Goal: Task Accomplishment & Management: Use online tool/utility

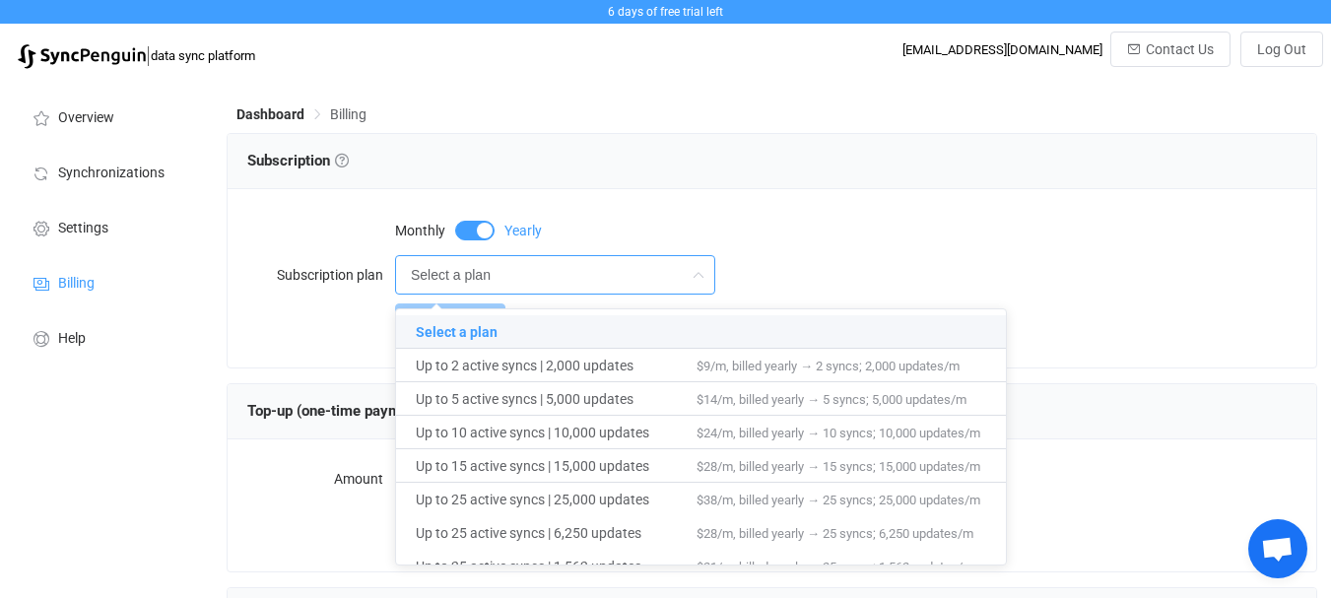
click at [718, 215] on div "Monthly Yearly" at bounding box center [845, 228] width 901 height 39
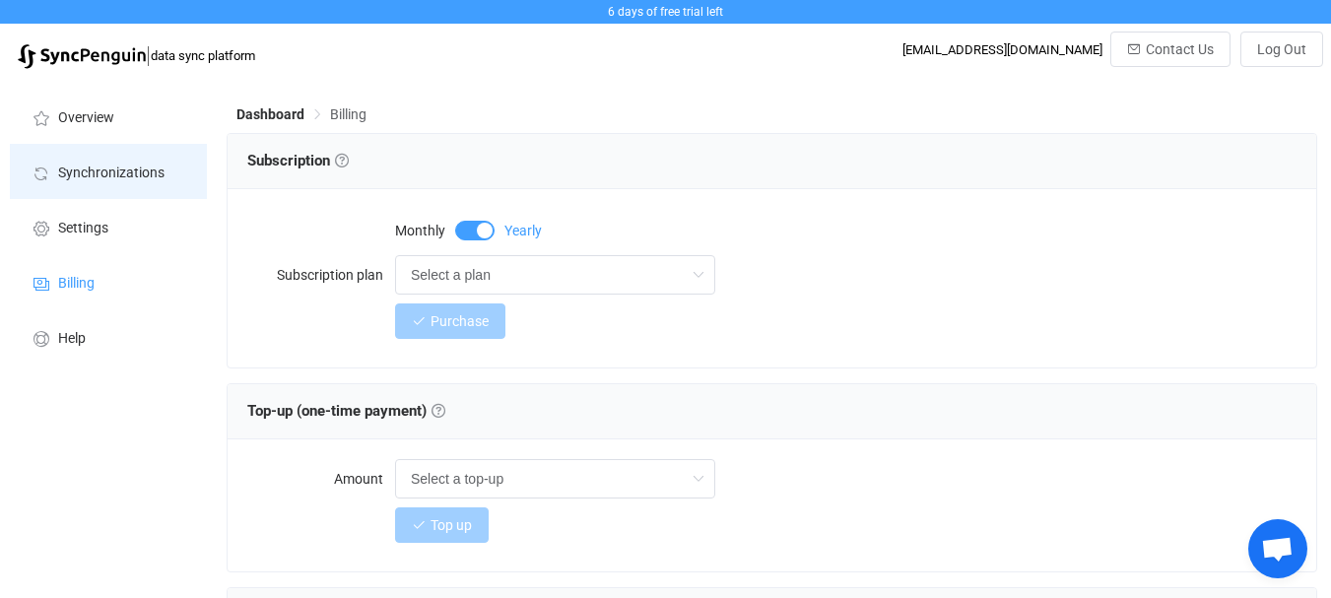
click at [125, 166] on span "Synchronizations" at bounding box center [111, 174] width 106 height 16
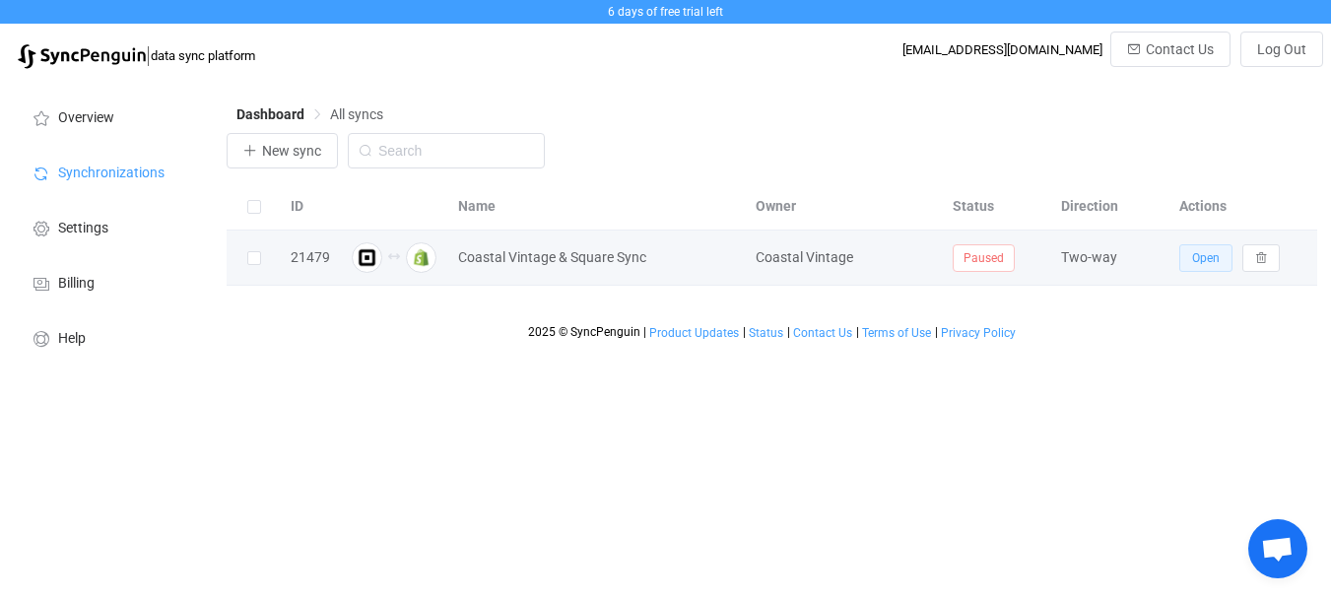
click at [1215, 263] on span "Open" at bounding box center [1206, 258] width 28 height 14
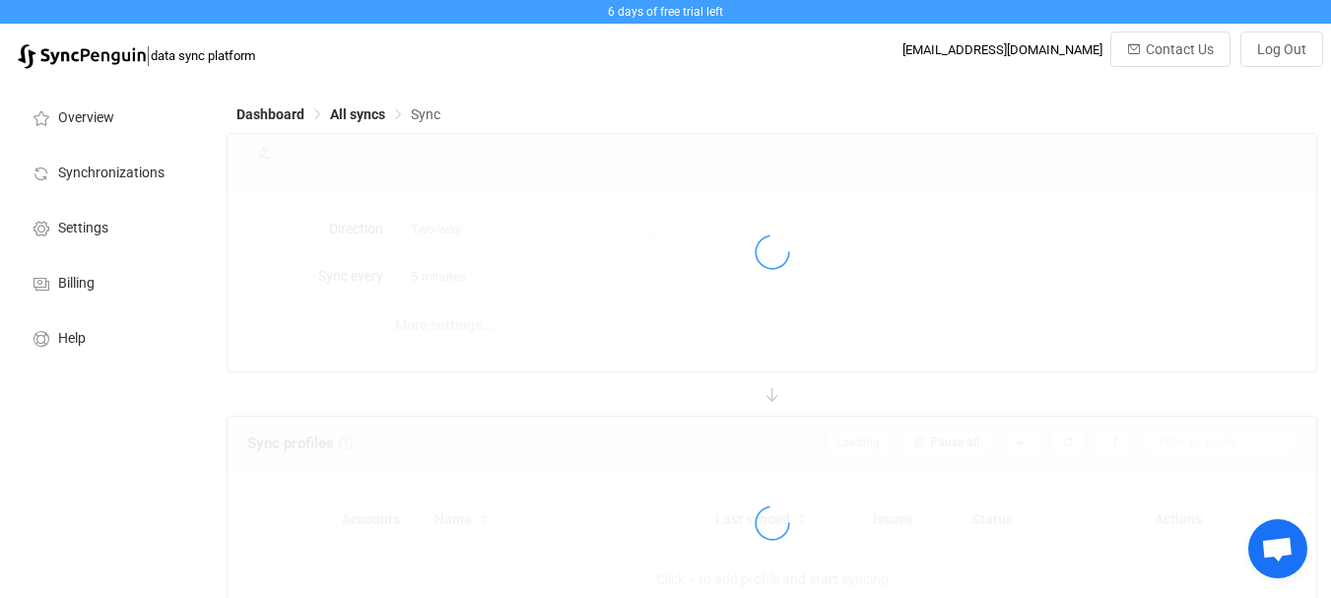
type input "10 minutes"
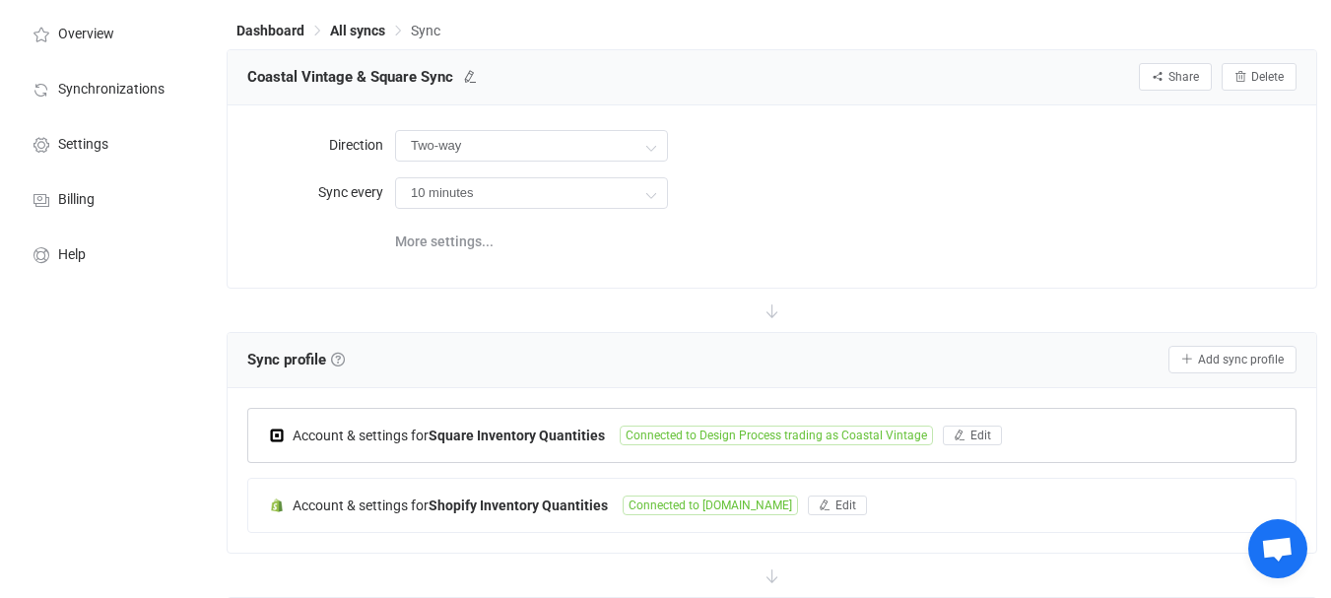
scroll to position [296, 0]
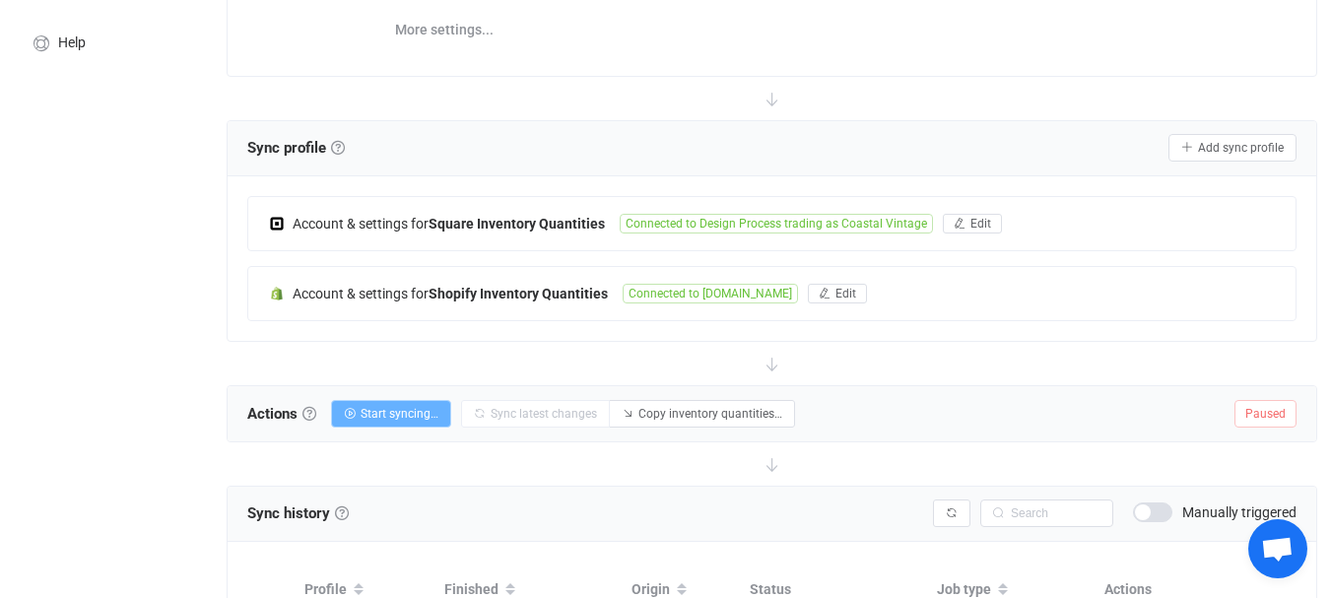
click at [363, 408] on button "Start syncing…" at bounding box center [391, 414] width 120 height 28
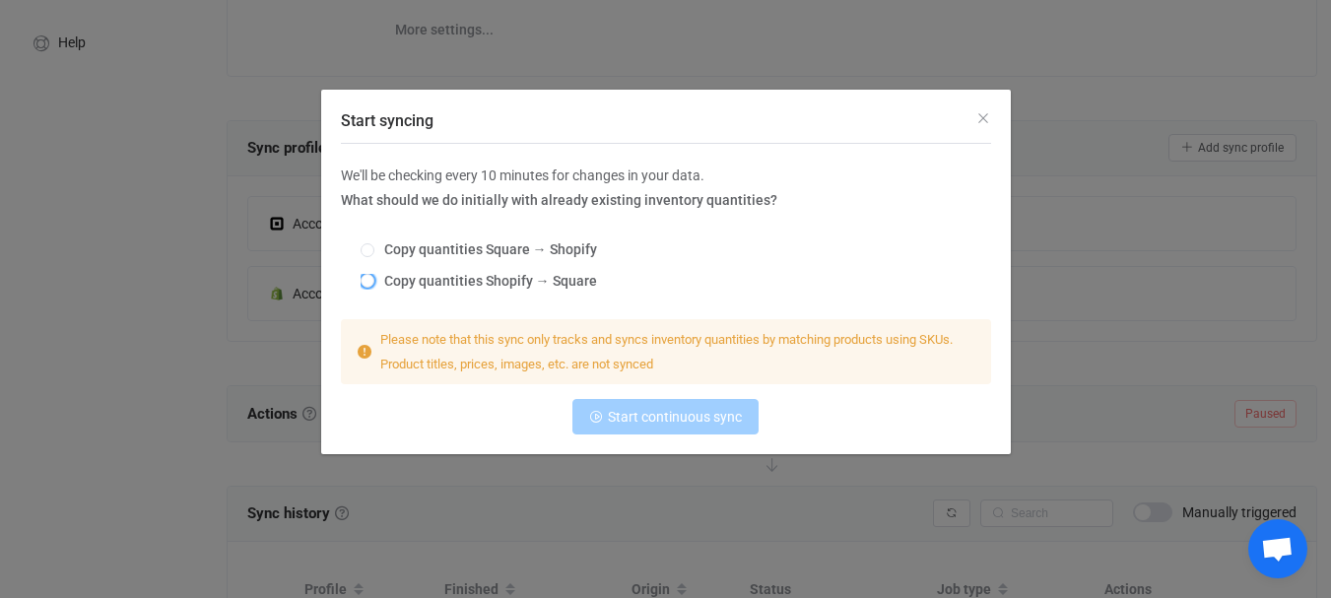
click at [459, 276] on span "Copy quantities Shopify → Square" at bounding box center [485, 281] width 223 height 16
click at [374, 276] on input "Copy quantities Shopify → Square" at bounding box center [368, 282] width 14 height 16
radio input "true"
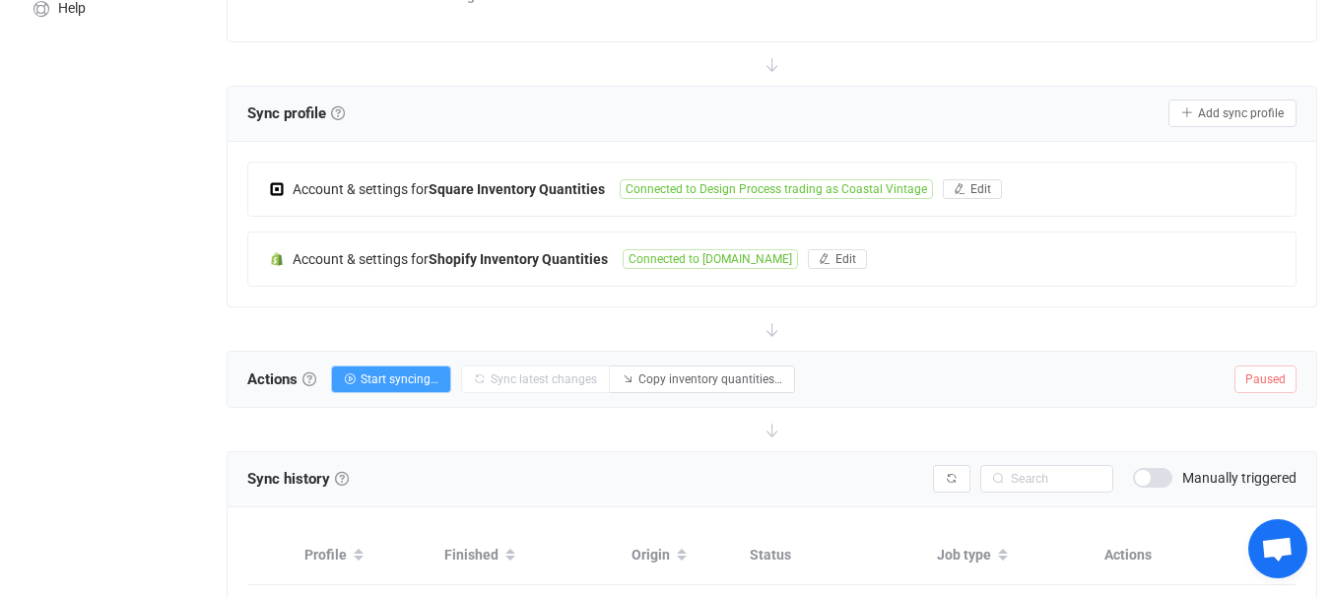
scroll to position [296, 0]
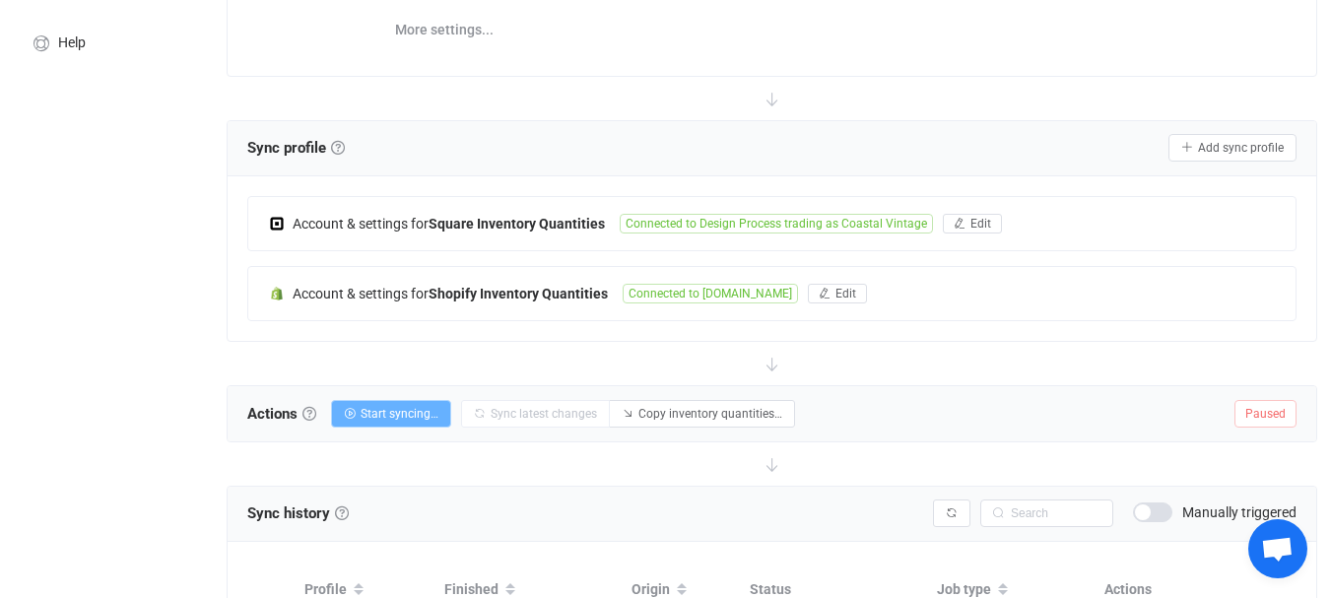
click at [383, 415] on span "Start syncing…" at bounding box center [400, 414] width 78 height 14
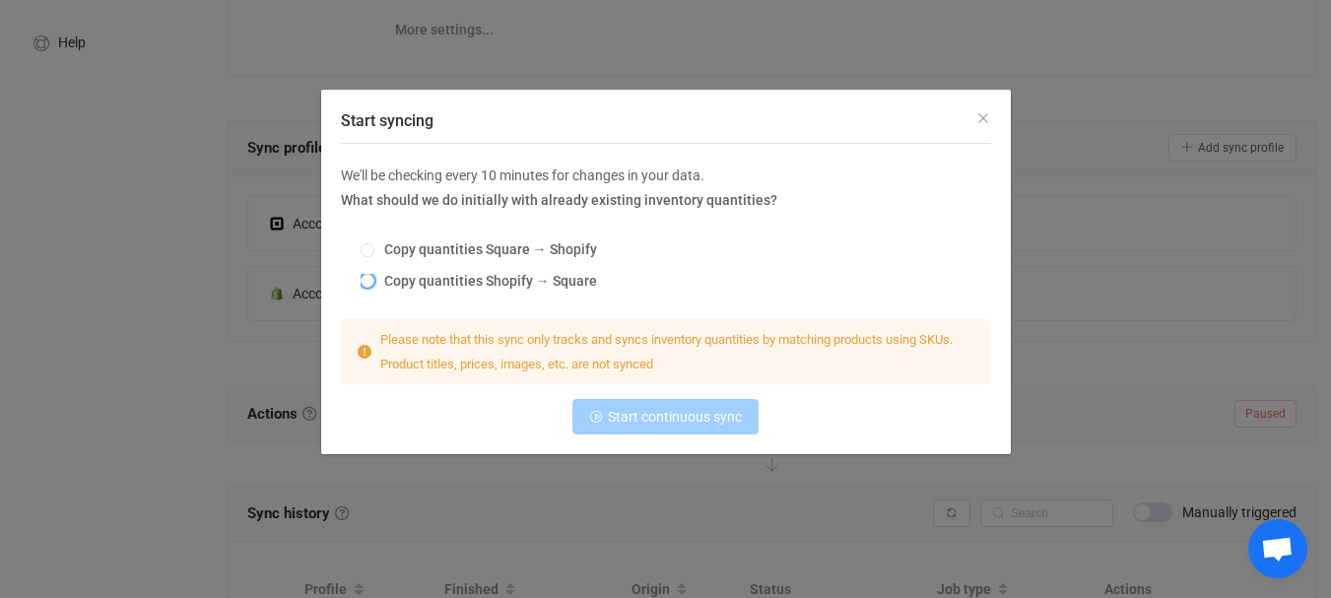
click at [413, 285] on span "Copy quantities Shopify → Square" at bounding box center [485, 281] width 223 height 16
click at [374, 285] on input "Copy quantities Shopify → Square" at bounding box center [368, 282] width 14 height 16
radio input "true"
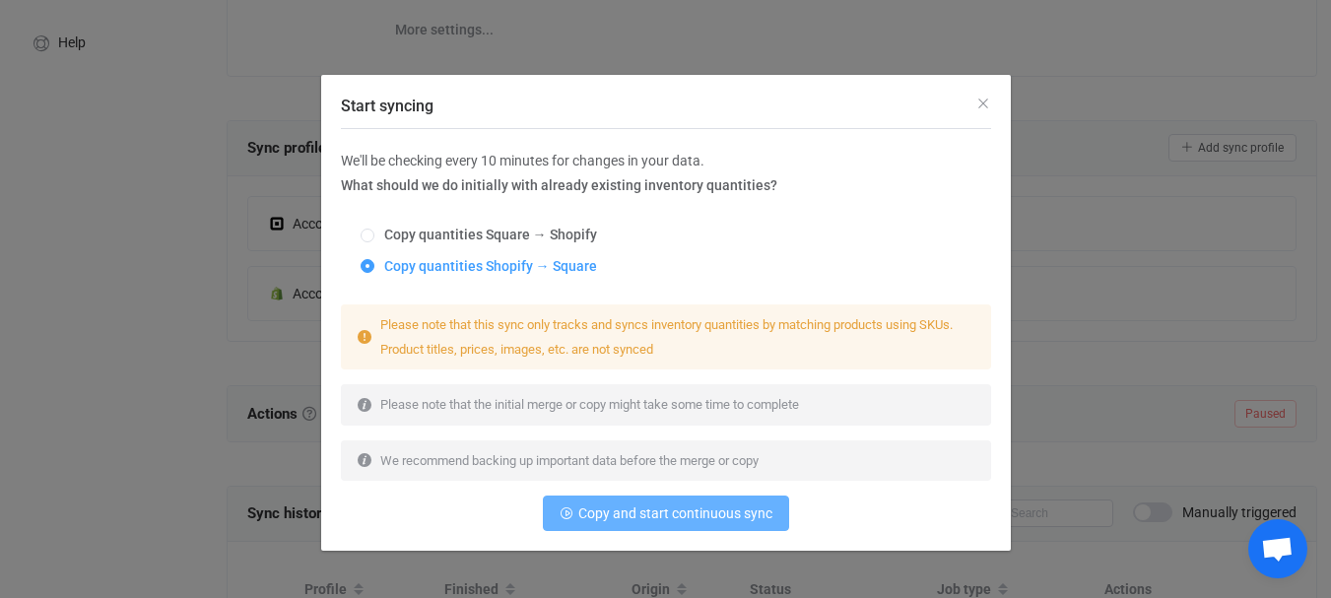
scroll to position [19, 0]
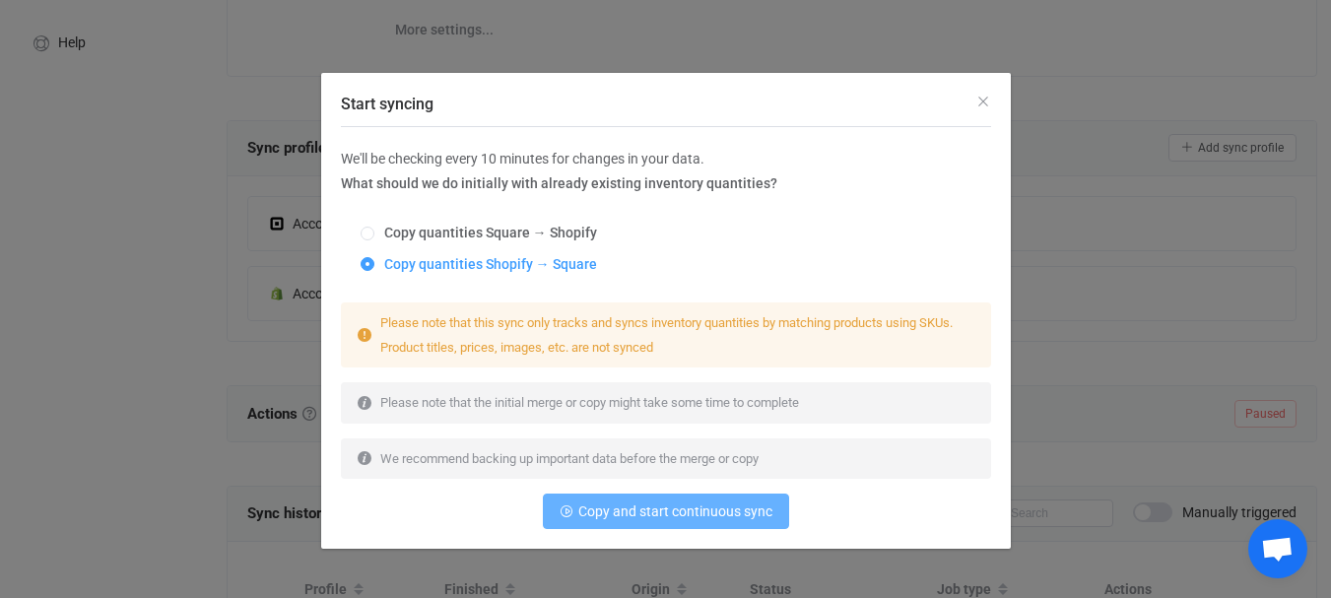
click at [625, 515] on span "Copy and start continuous sync" at bounding box center [675, 511] width 194 height 16
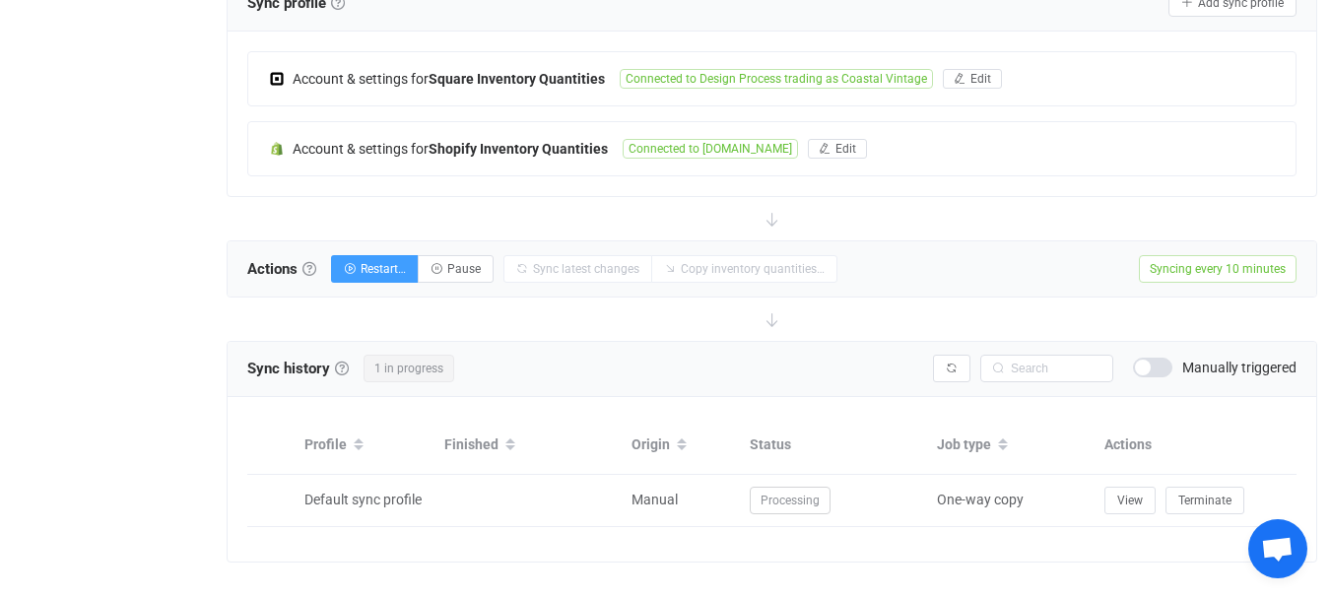
scroll to position [466, 0]
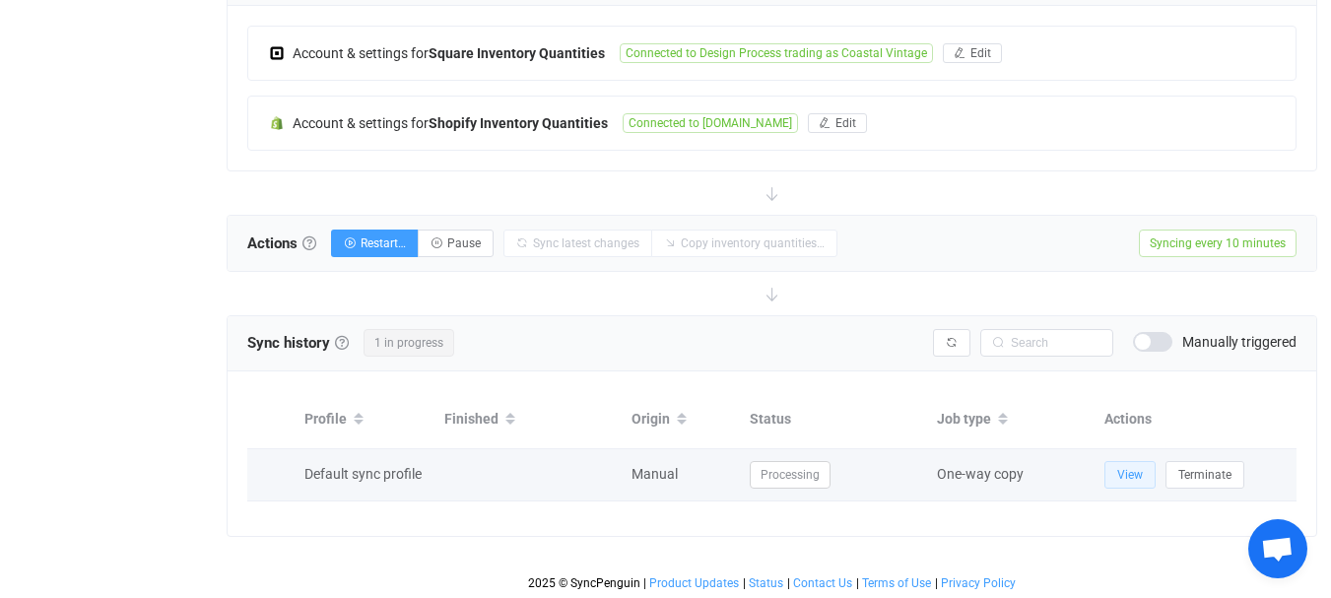
click at [1125, 473] on span "View" at bounding box center [1130, 475] width 26 height 14
click at [273, 472] on icon at bounding box center [272, 476] width 12 height 12
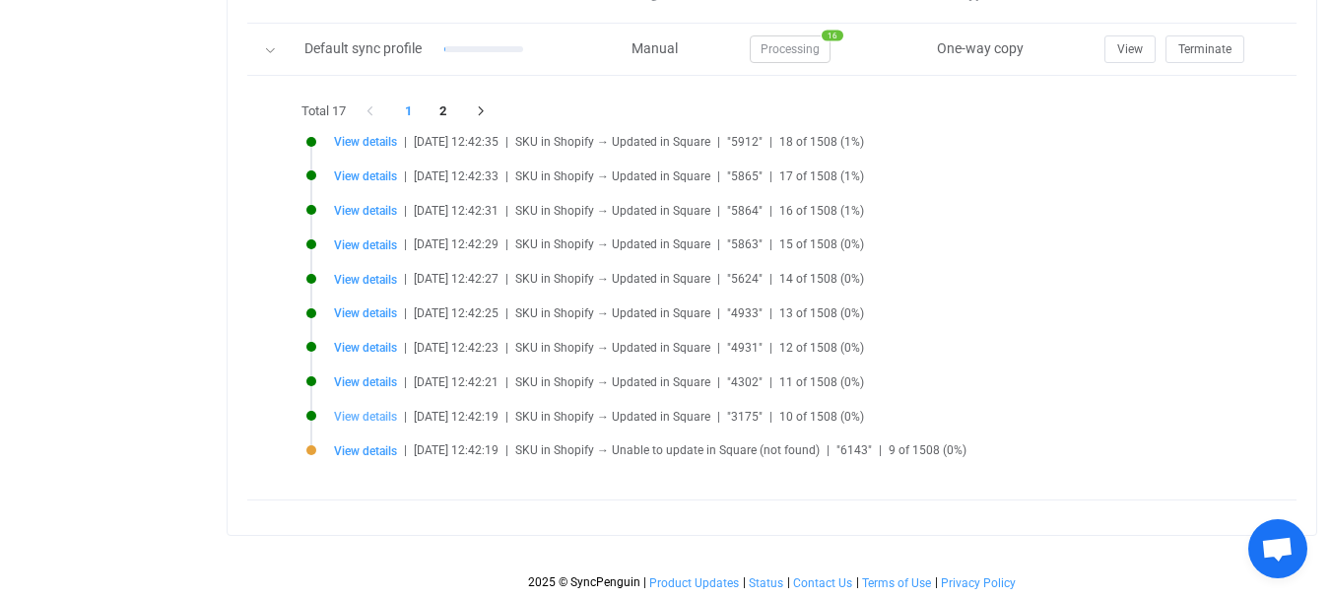
scroll to position [498, 0]
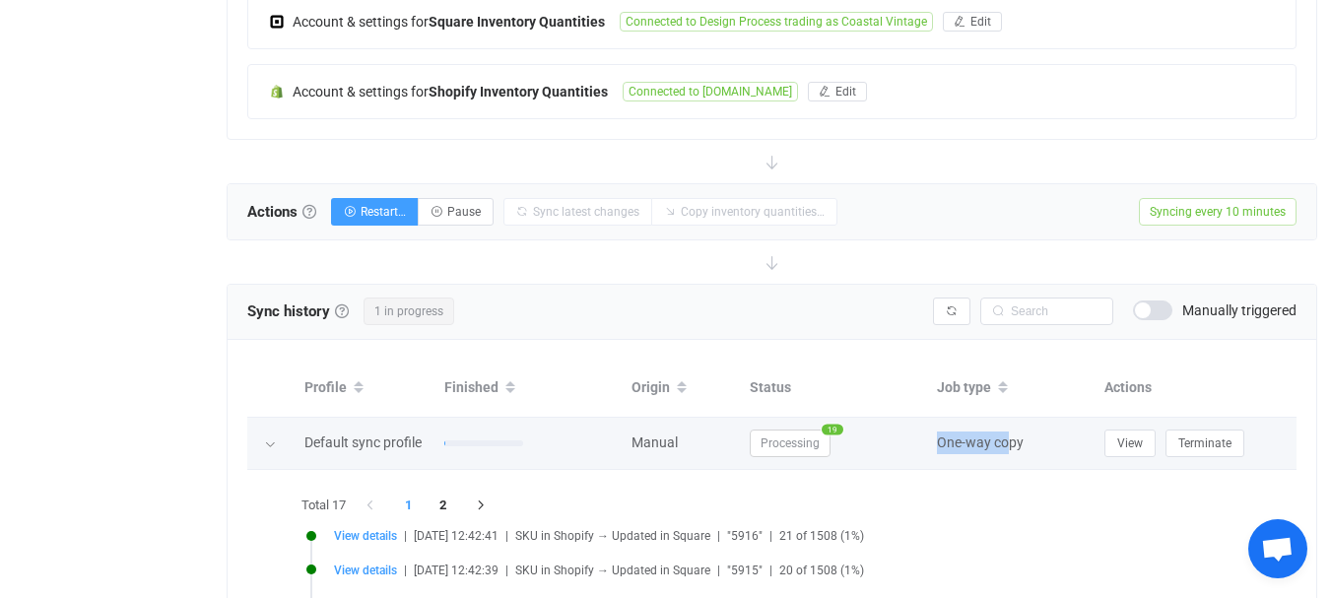
drag, startPoint x: 941, startPoint y: 441, endPoint x: 1027, endPoint y: 438, distance: 85.8
click at [1020, 439] on span "One-way copy" at bounding box center [980, 442] width 87 height 16
click at [1029, 438] on div "One-way copy" at bounding box center [1011, 443] width 148 height 23
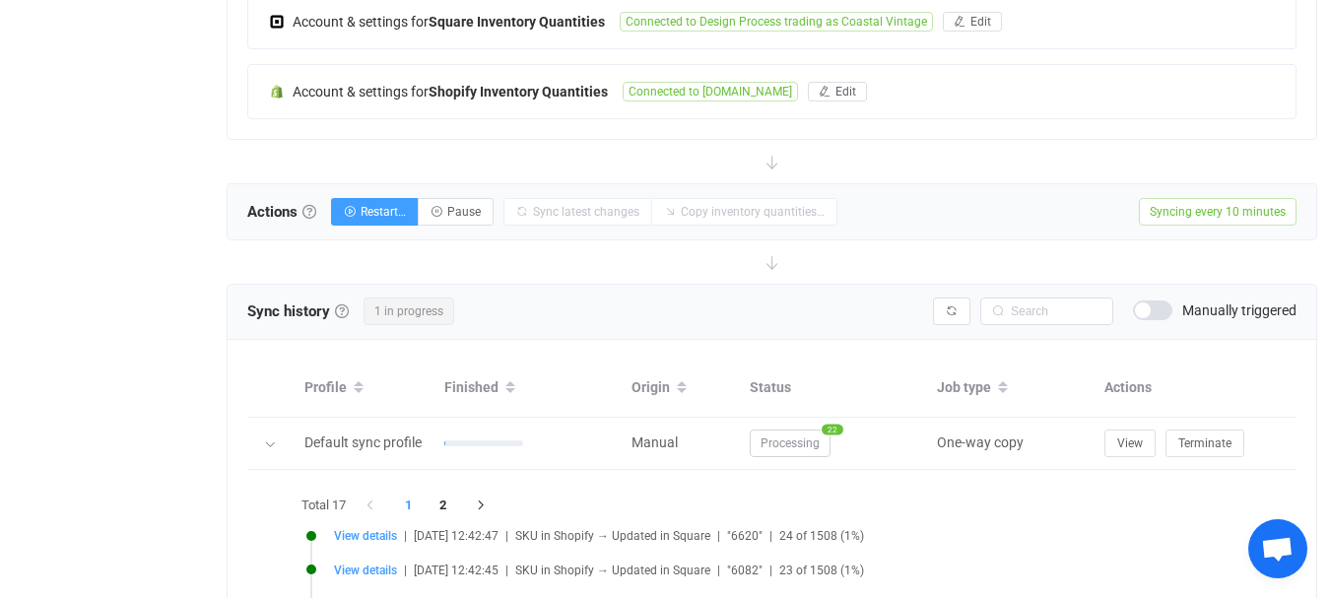
scroll to position [399, 0]
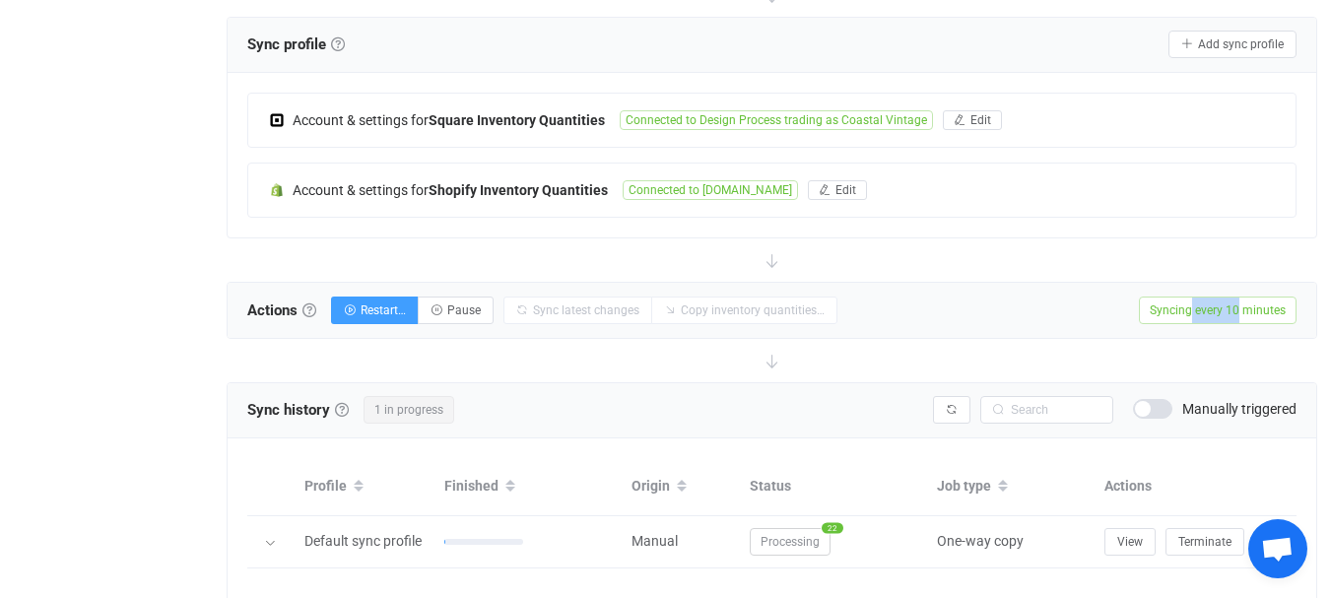
drag, startPoint x: 1199, startPoint y: 314, endPoint x: 1262, endPoint y: 314, distance: 63.1
click at [1261, 314] on span "Syncing every 10 minutes" at bounding box center [1218, 311] width 158 height 28
click at [1262, 314] on span "Syncing every 10 minutes" at bounding box center [1218, 311] width 158 height 28
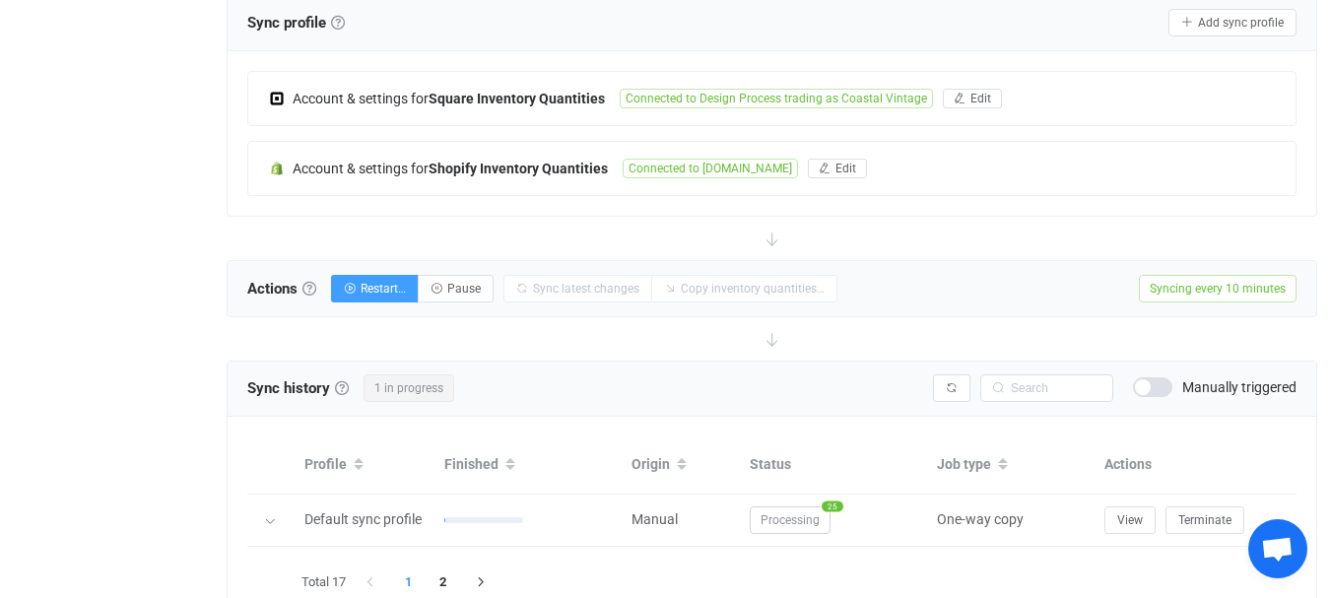
scroll to position [498, 0]
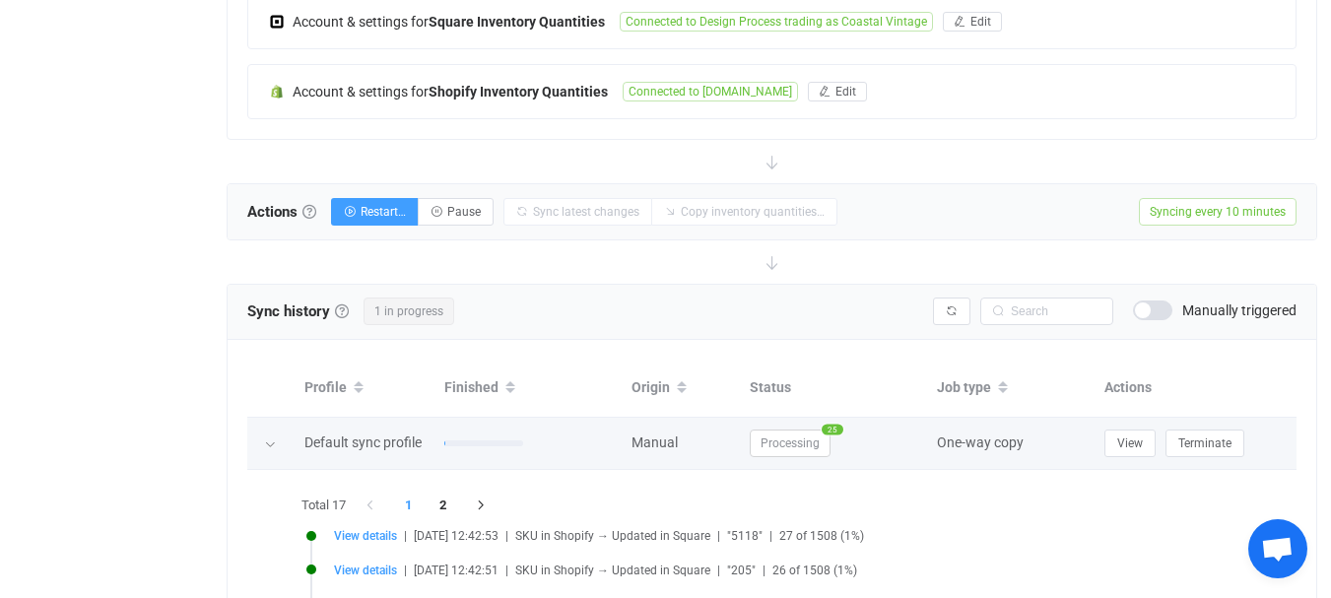
click at [980, 438] on span "One-way copy" at bounding box center [980, 442] width 87 height 16
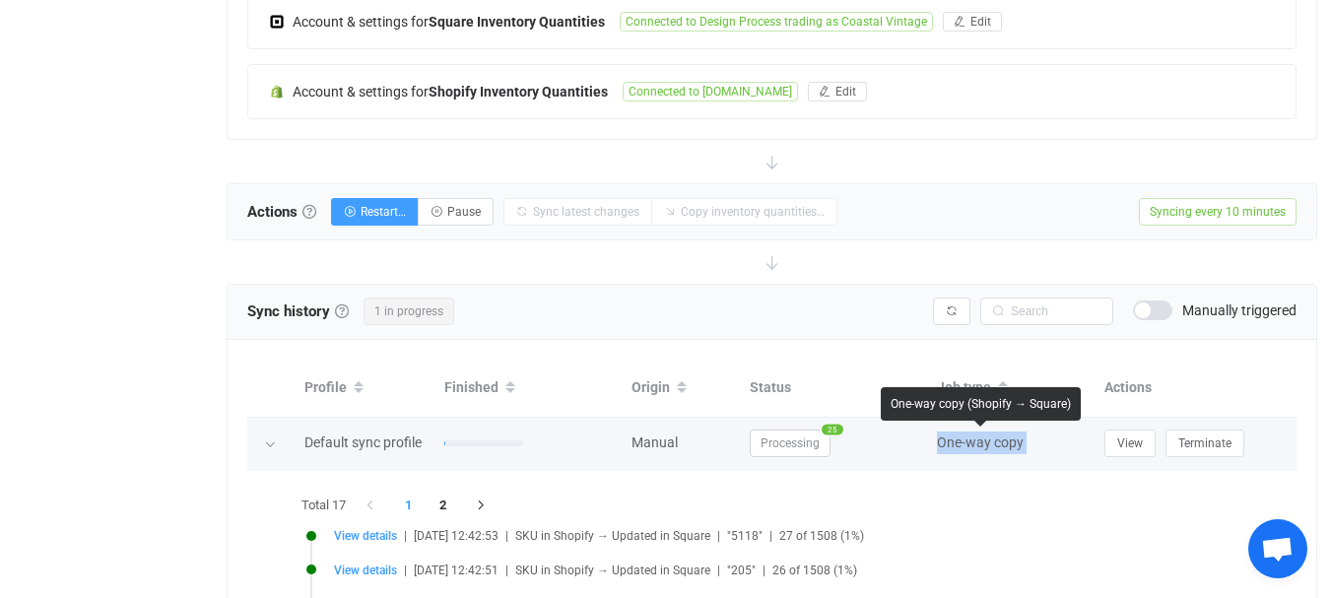
click at [980, 438] on span "One-way copy" at bounding box center [980, 442] width 87 height 16
click at [993, 439] on span "One-way copy" at bounding box center [980, 442] width 87 height 16
drag, startPoint x: 982, startPoint y: 439, endPoint x: 1010, endPoint y: 441, distance: 27.7
click at [1010, 441] on span "One-way copy" at bounding box center [980, 442] width 87 height 16
click at [1011, 441] on span "One-way copy" at bounding box center [980, 442] width 87 height 16
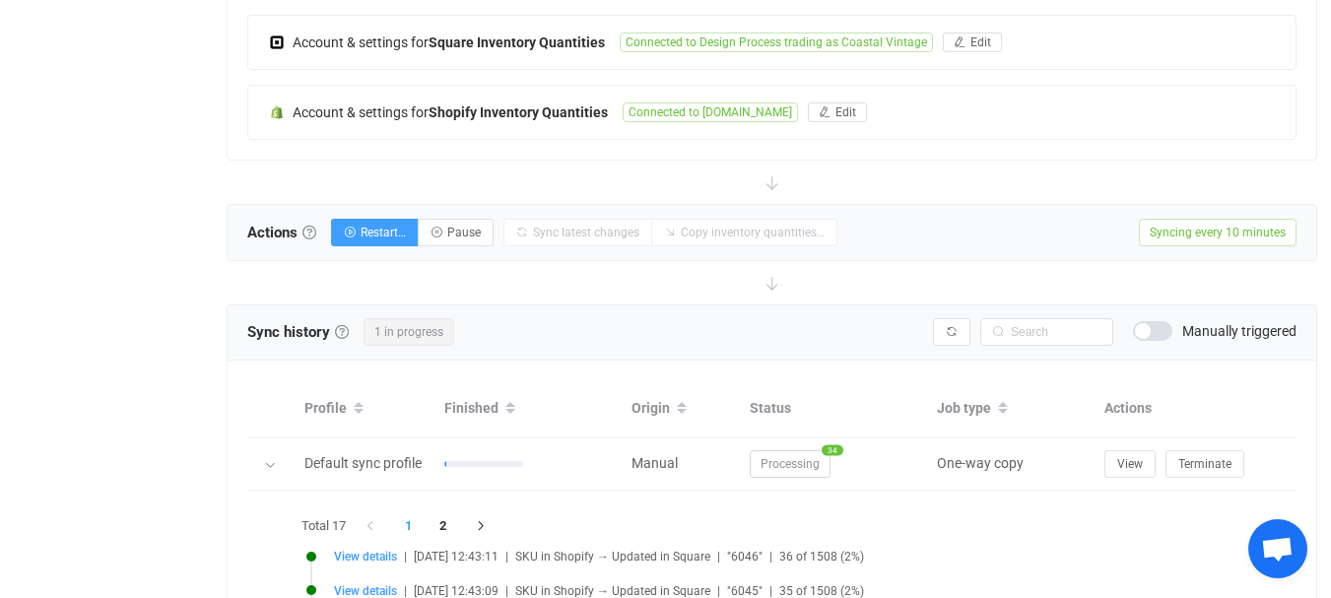
scroll to position [591, 0]
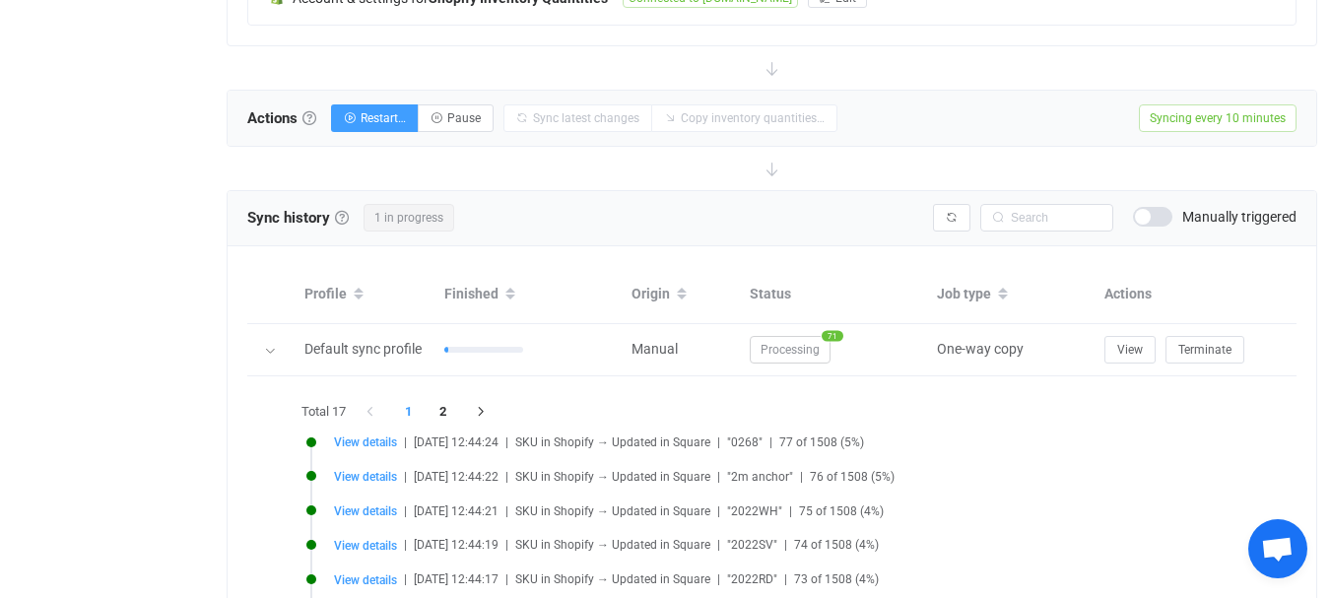
click at [129, 216] on div "Overview Synchronizations Settings Billing Help" at bounding box center [108, 194] width 217 height 1412
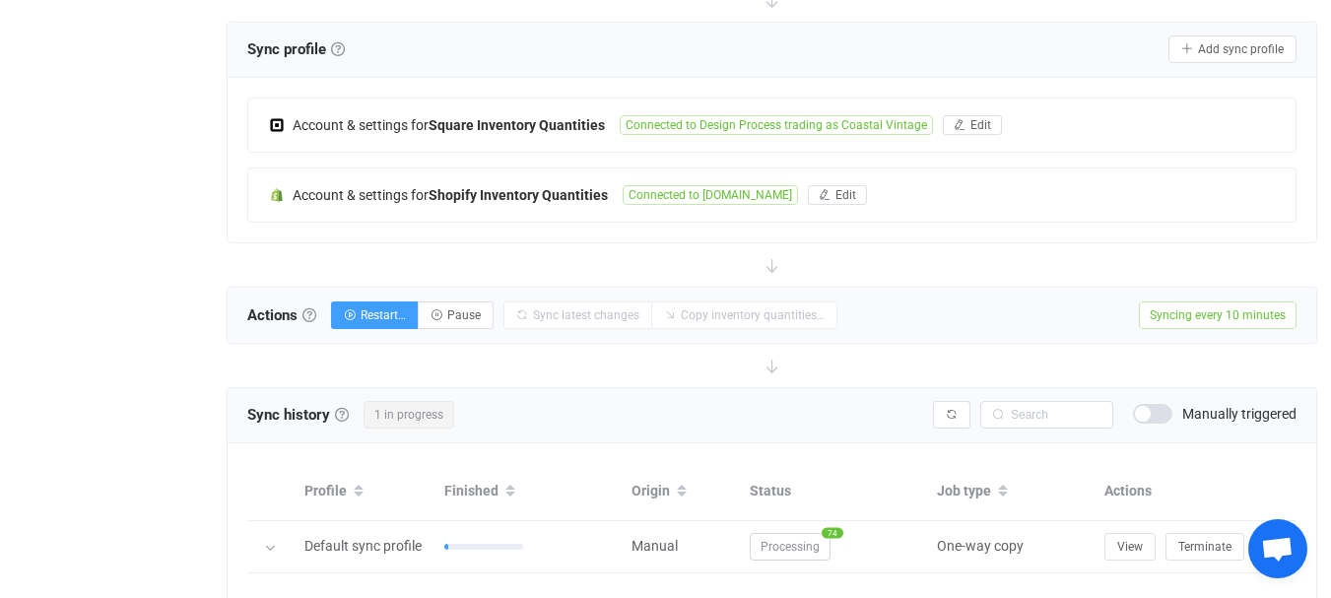
scroll to position [493, 0]
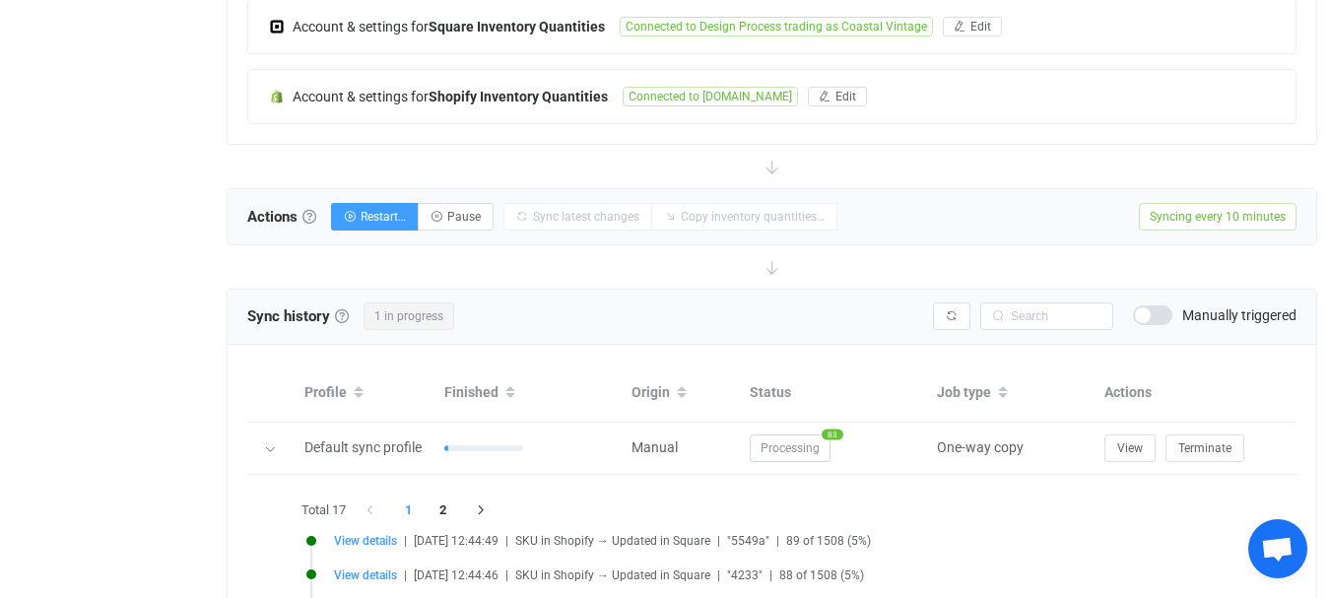
click at [153, 376] on div "Overview Synchronizations Settings Billing Help" at bounding box center [108, 292] width 217 height 1412
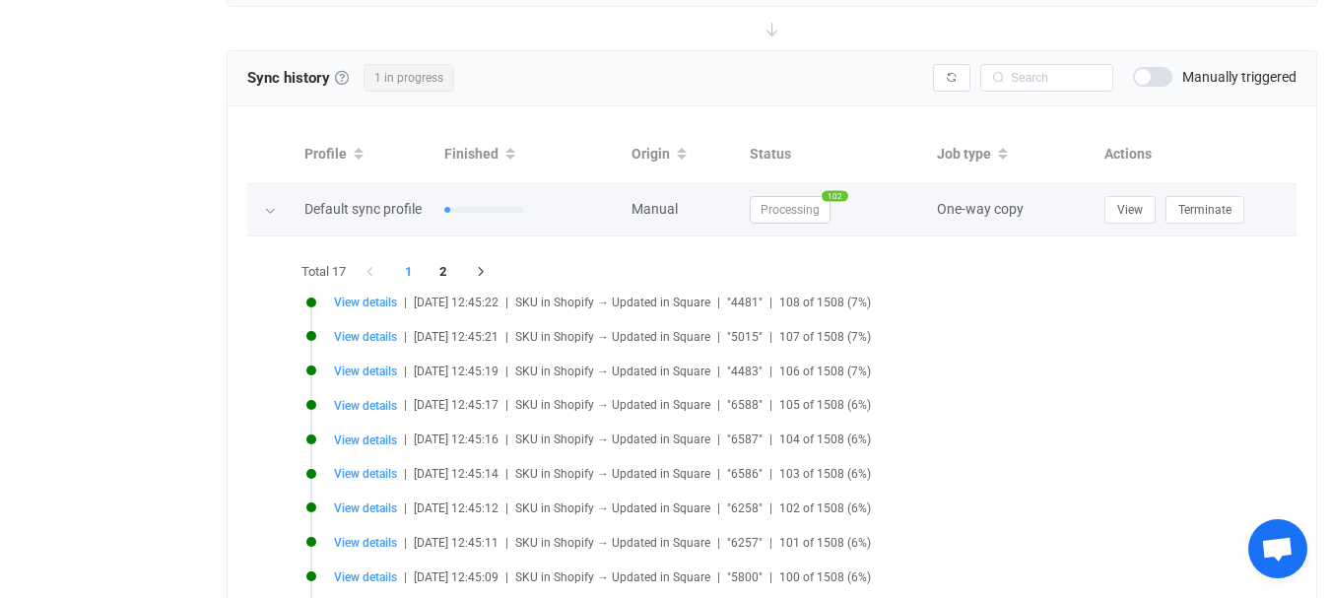
scroll to position [498, 0]
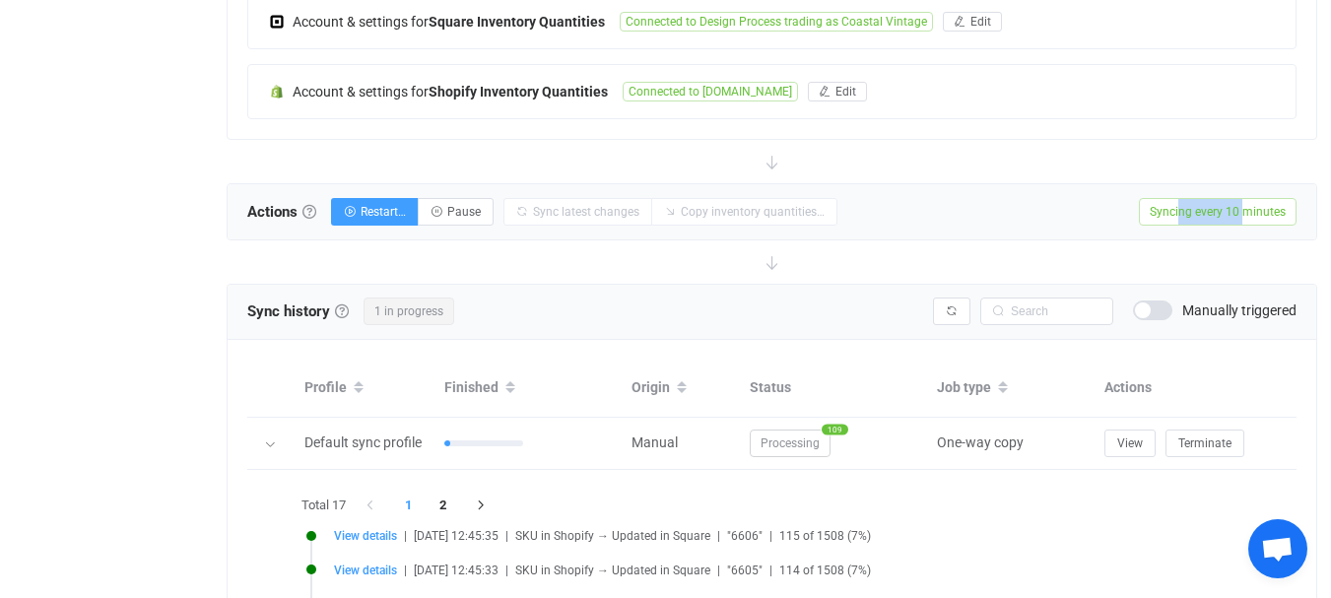
drag, startPoint x: 1181, startPoint y: 210, endPoint x: 1247, endPoint y: 213, distance: 66.1
click at [1247, 213] on span "Syncing every 10 minutes" at bounding box center [1218, 212] width 158 height 28
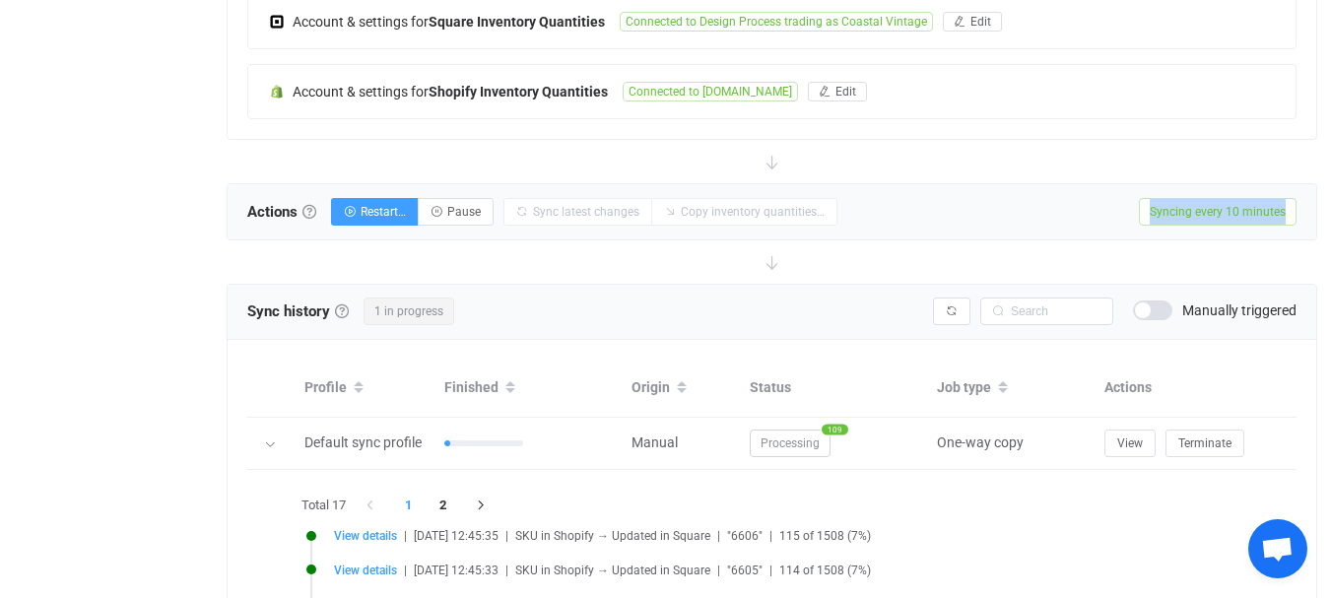
click at [1231, 213] on span "Syncing every 10 minutes" at bounding box center [1218, 212] width 158 height 28
click at [1247, 212] on span "Syncing every 10 minutes" at bounding box center [1218, 212] width 158 height 28
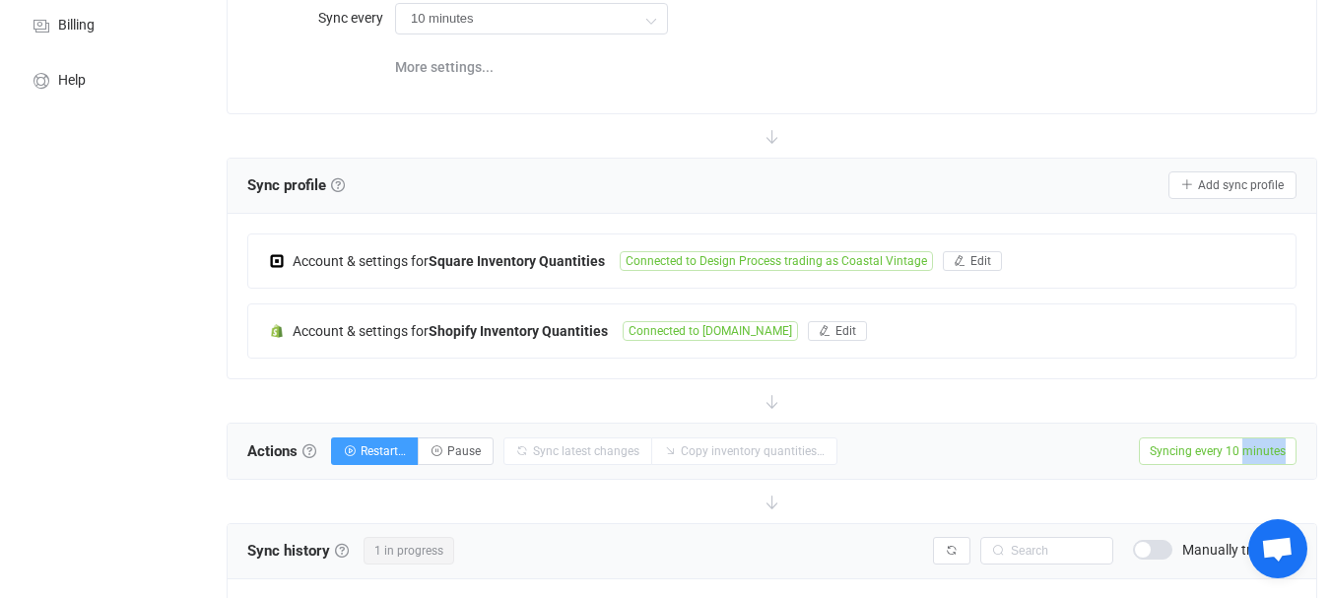
scroll to position [202, 0]
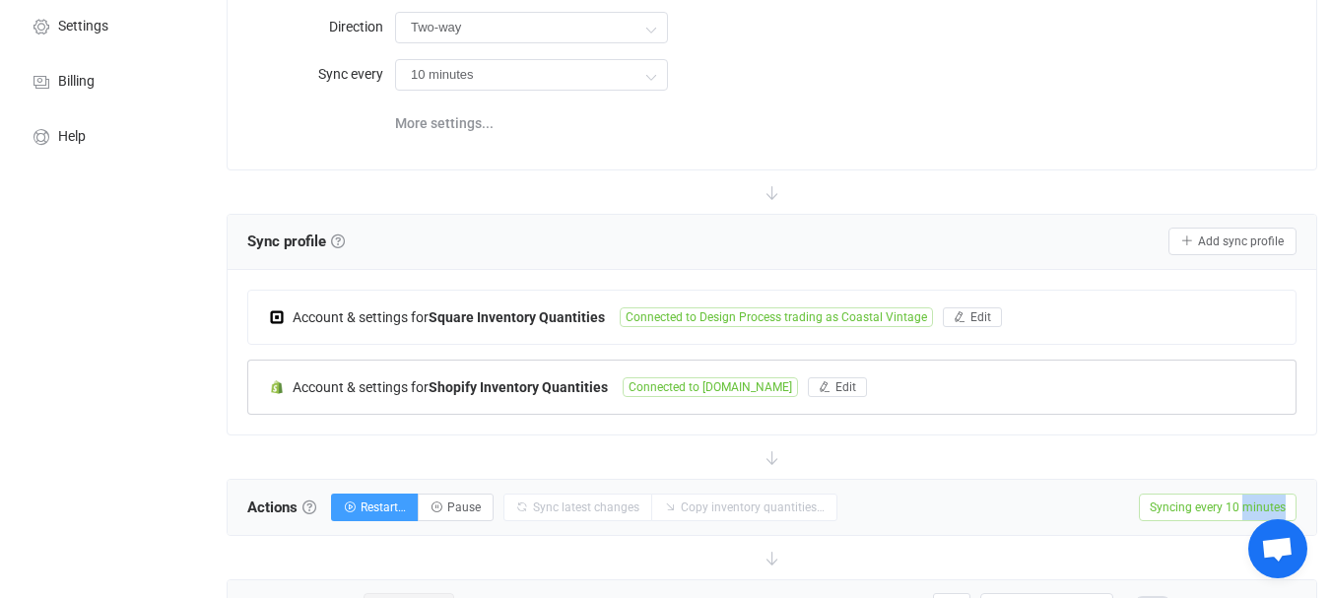
click at [685, 386] on span "Connected to [DOMAIN_NAME]" at bounding box center [710, 387] width 175 height 20
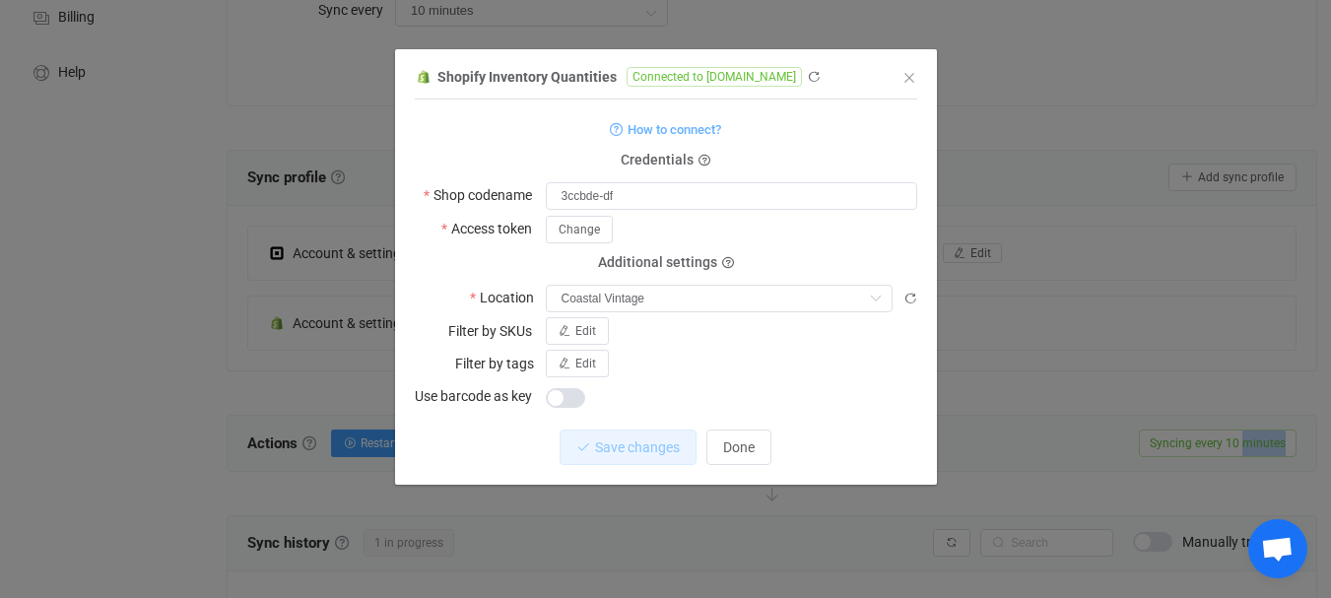
scroll to position [300, 0]
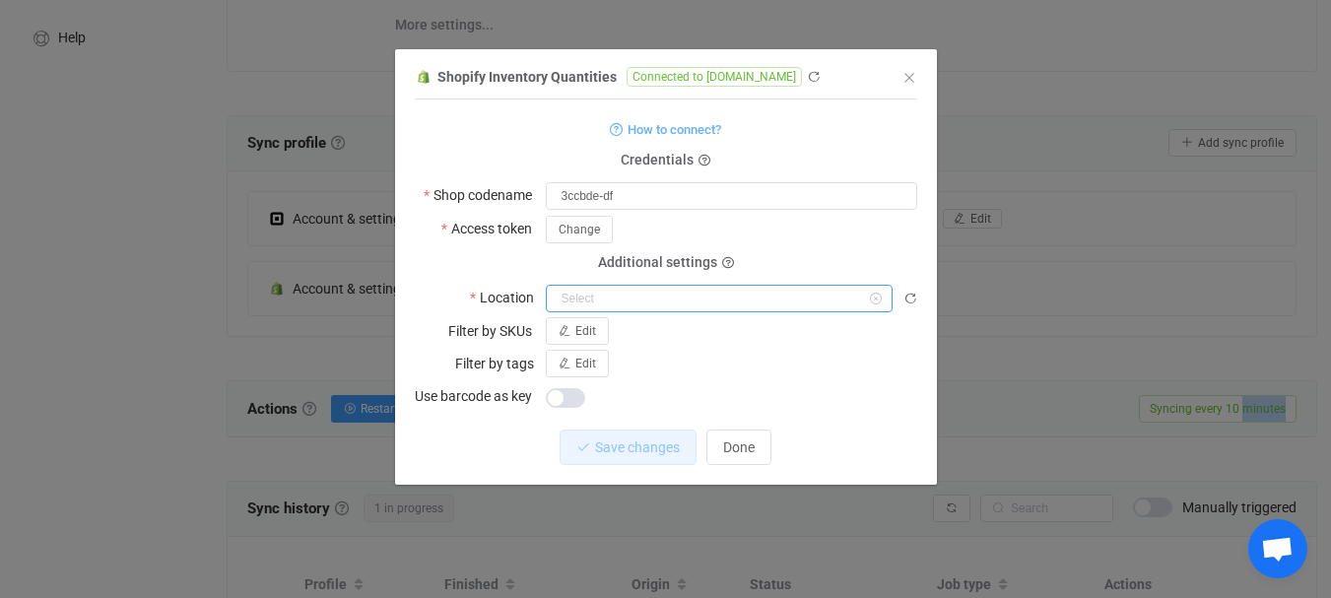
click at [726, 301] on input "dialog" at bounding box center [719, 299] width 347 height 28
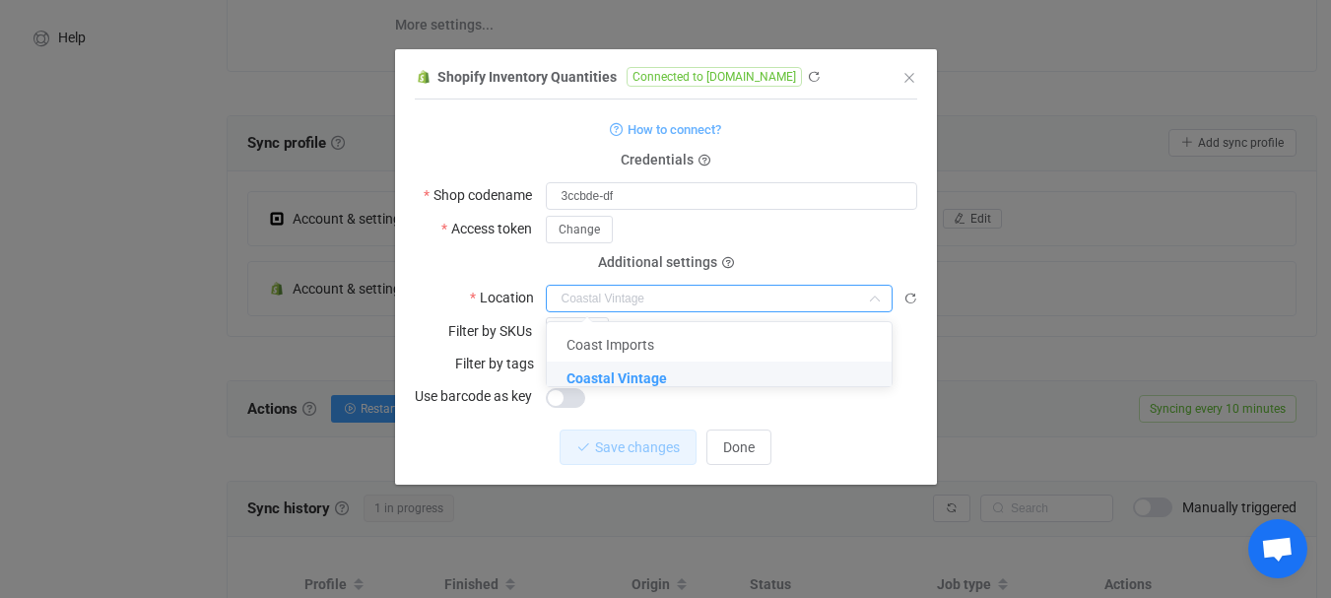
click at [902, 256] on form "How to connect? Credentials Shop codename 3ccbde-df Access token Change Depreca…" at bounding box center [666, 263] width 502 height 294
type input "Coastal Vintage"
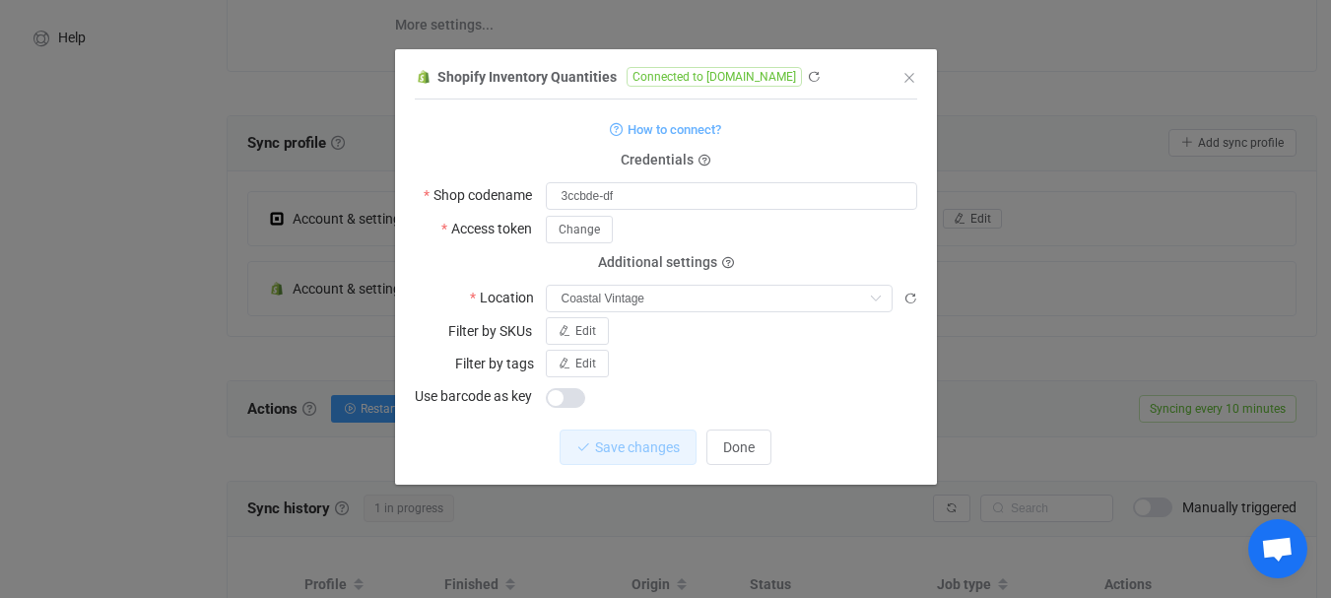
click at [973, 254] on div "Shopify Inventory Quantities Connected to [DOMAIN_NAME] 1 { { "shopName": "3ccb…" at bounding box center [665, 299] width 1331 height 598
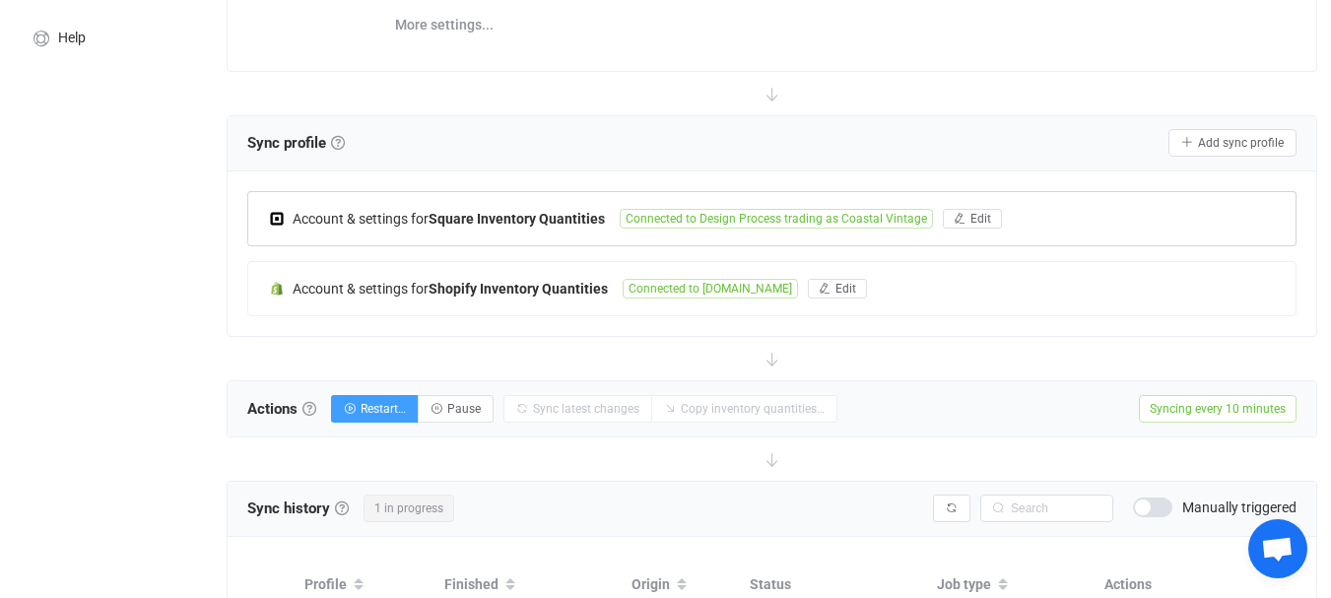
click at [639, 216] on span "Connected to Design Process trading as Coastal Vintage" at bounding box center [776, 219] width 313 height 20
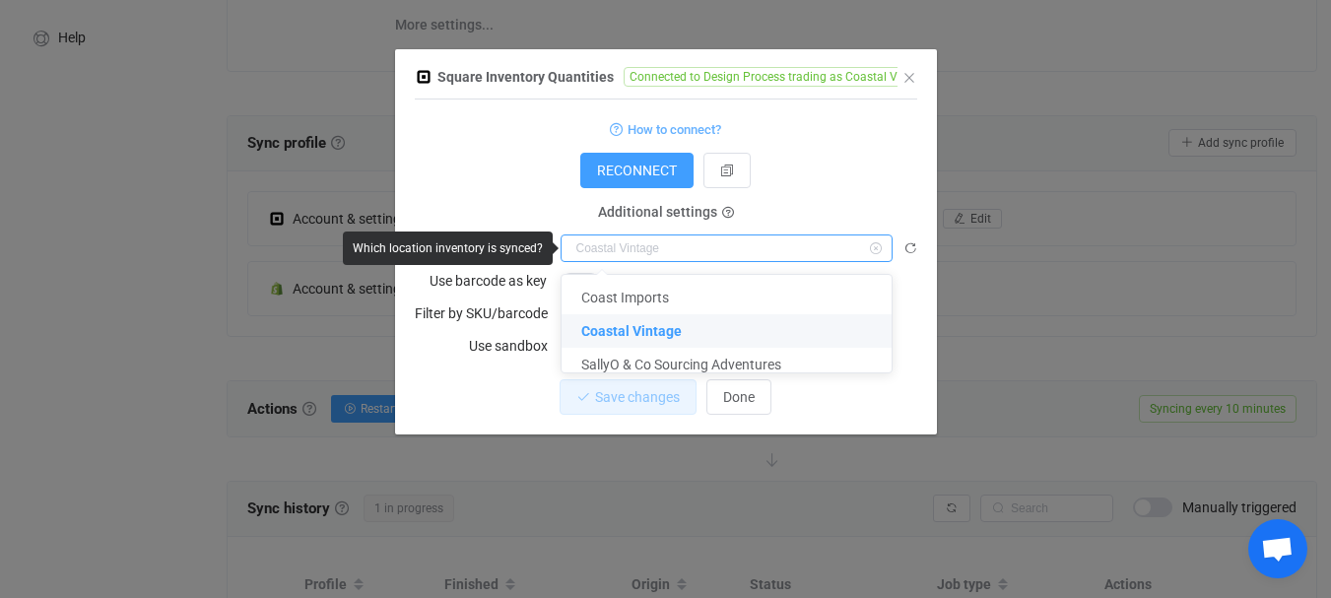
click at [630, 243] on input "dialog" at bounding box center [727, 248] width 332 height 28
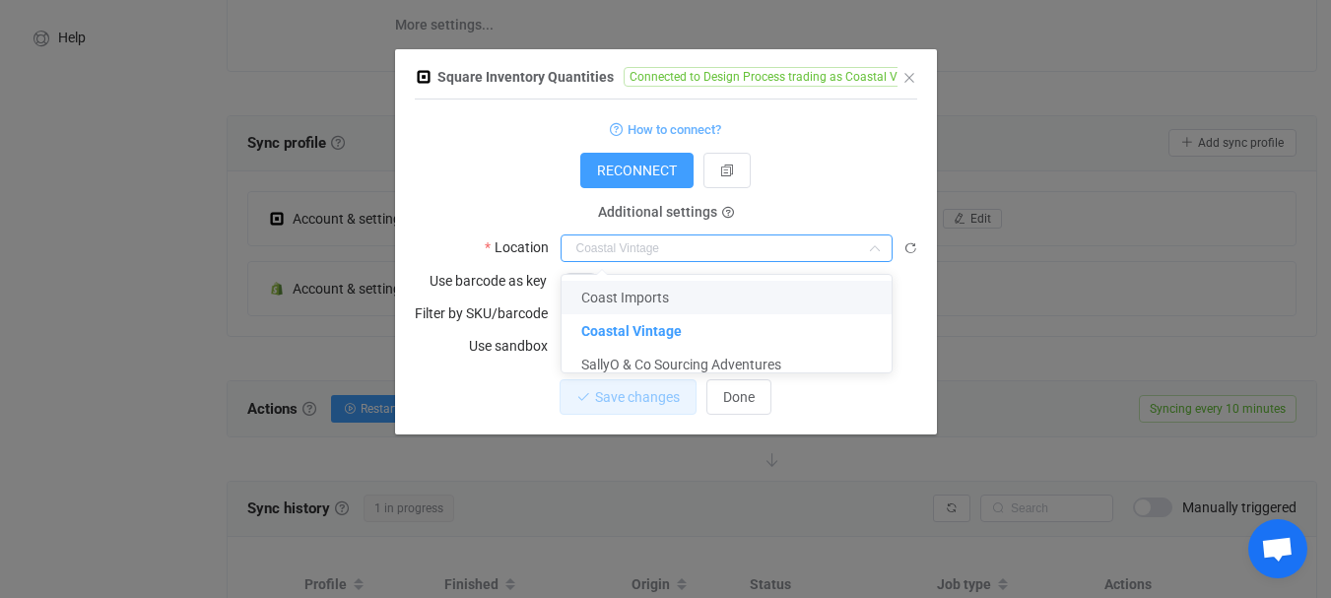
click at [912, 153] on div "RECONNECT" at bounding box center [666, 170] width 502 height 35
type input "Coastal Vintage"
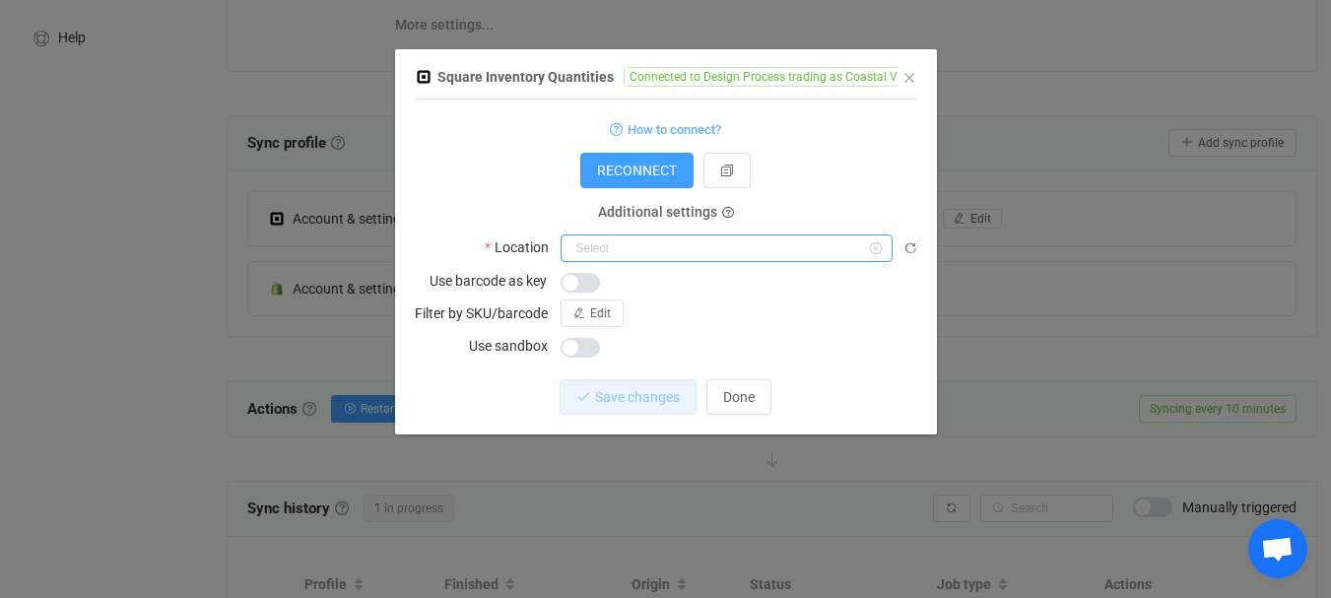
click at [799, 242] on input "dialog" at bounding box center [727, 248] width 332 height 28
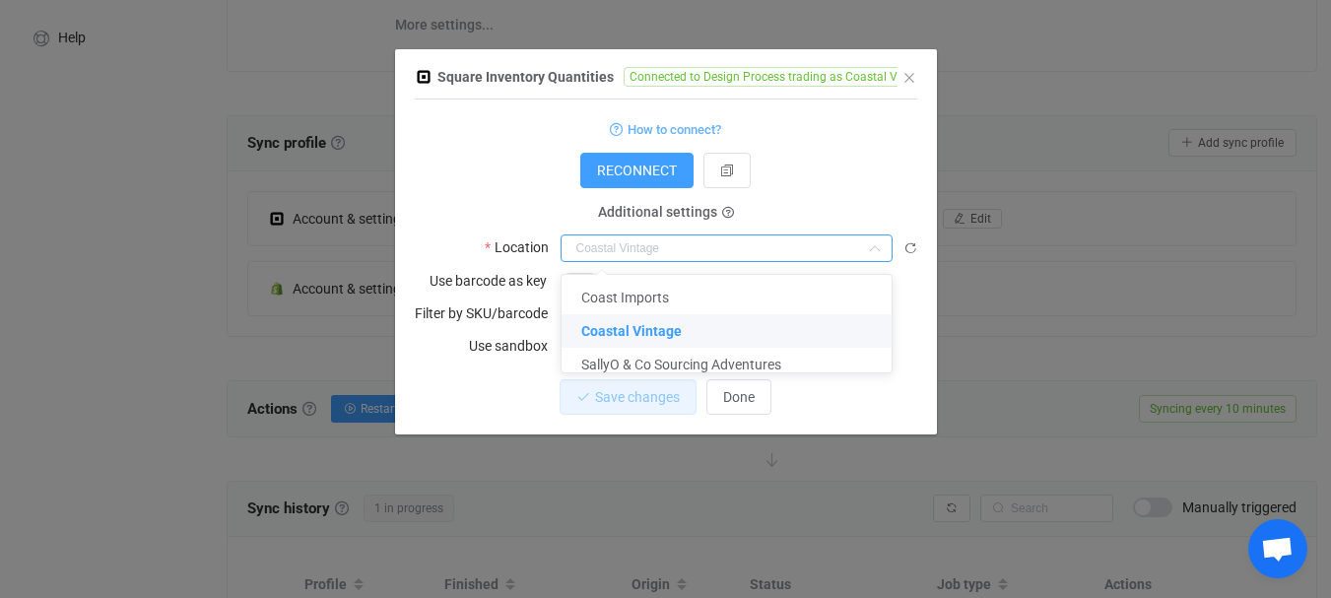
click at [837, 198] on form "How to connect? RECONNECT Additional settings Location Use barcode as key Filte…" at bounding box center [666, 237] width 502 height 243
type input "Coastal Vintage"
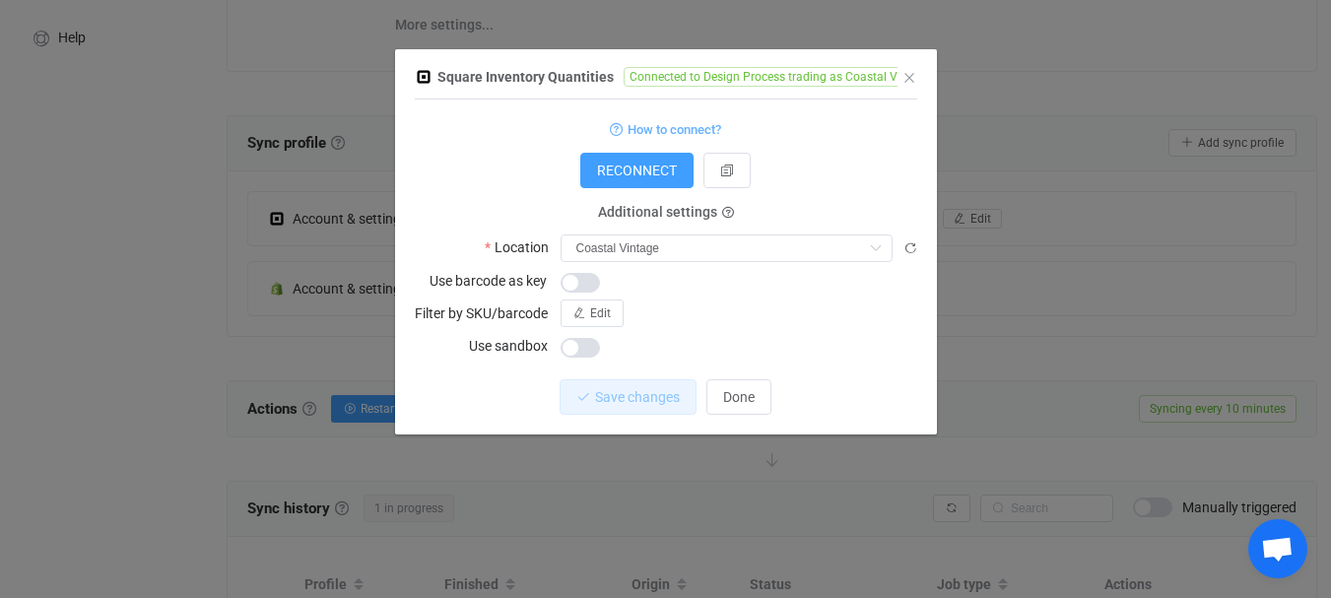
click at [992, 273] on div "Square Inventory Quantities Connected to Design Process trading as Coastal Vint…" at bounding box center [665, 299] width 1331 height 598
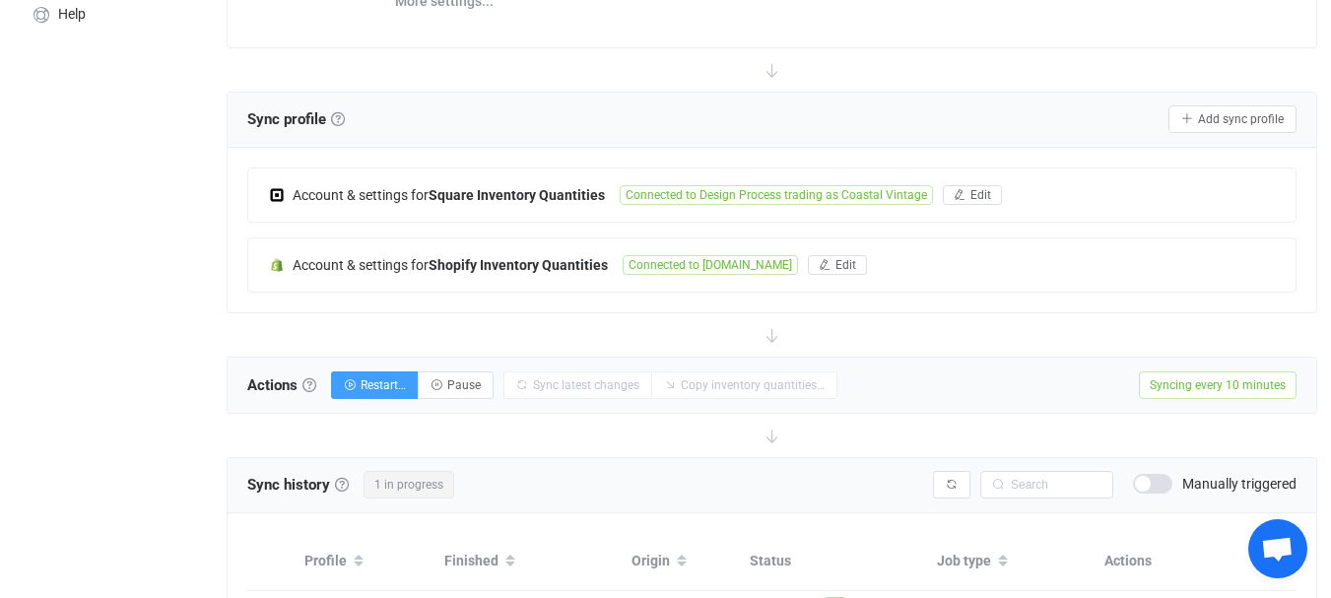
scroll to position [399, 0]
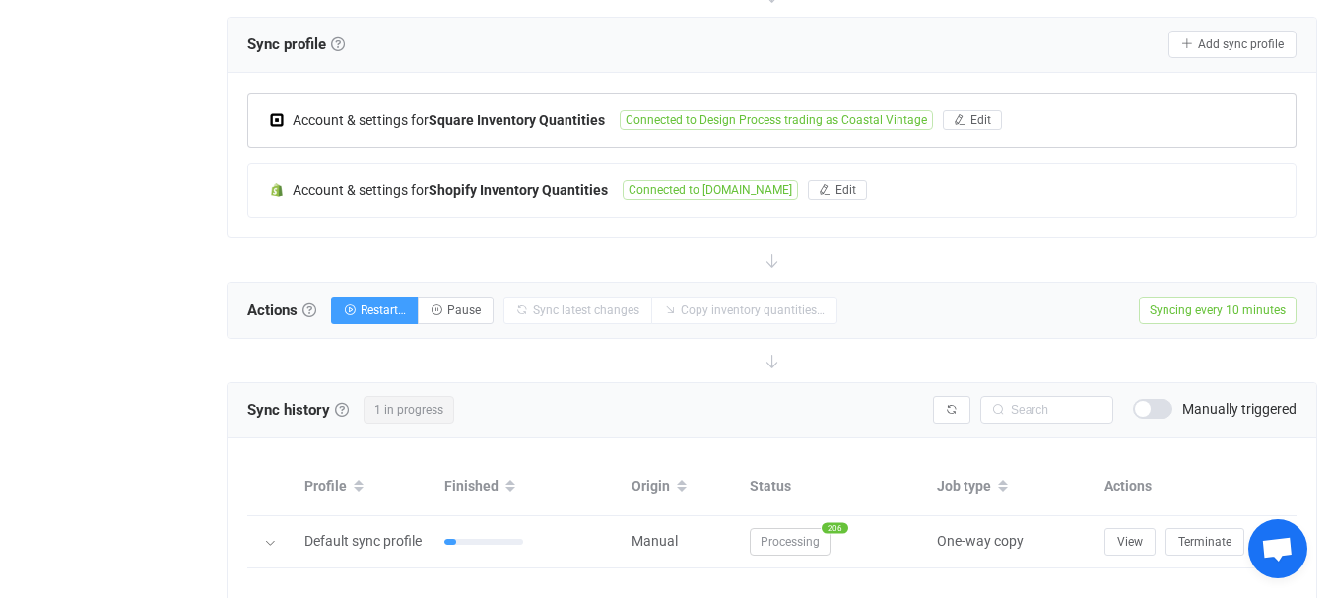
click at [818, 119] on span "Connected to Design Process trading as Coastal Vintage" at bounding box center [776, 120] width 313 height 20
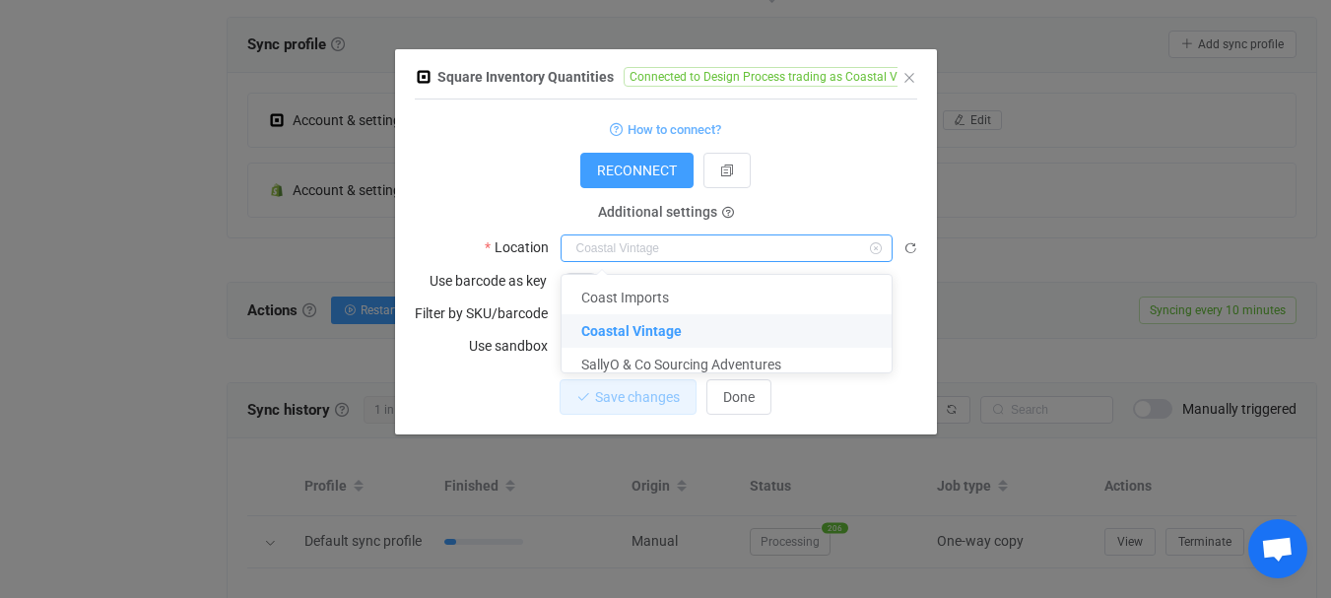
click at [722, 240] on input "dialog" at bounding box center [727, 248] width 332 height 28
click at [466, 369] on div "1 { { "refreshToken": "***", "accessToken": "***", "locationId": "G334Y88DX5238…" at bounding box center [666, 267] width 502 height 335
type input "Coastal Vintage"
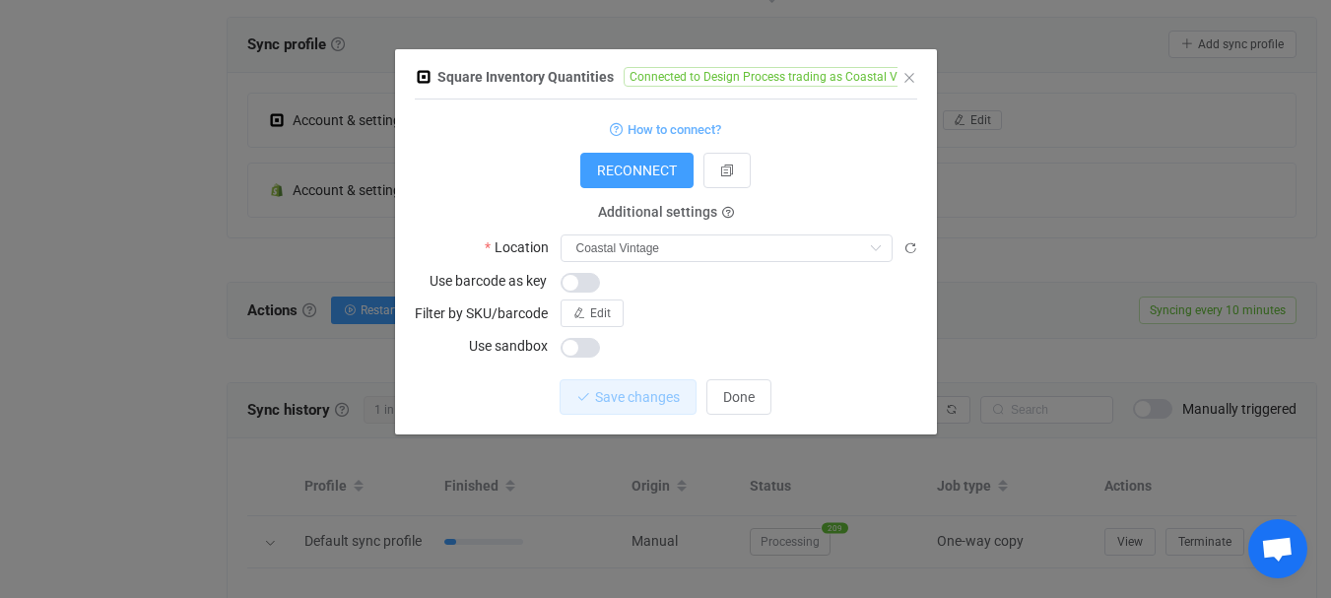
click at [1087, 289] on div "Square Inventory Quantities Connected to Design Process trading as Coastal Vint…" at bounding box center [665, 299] width 1331 height 598
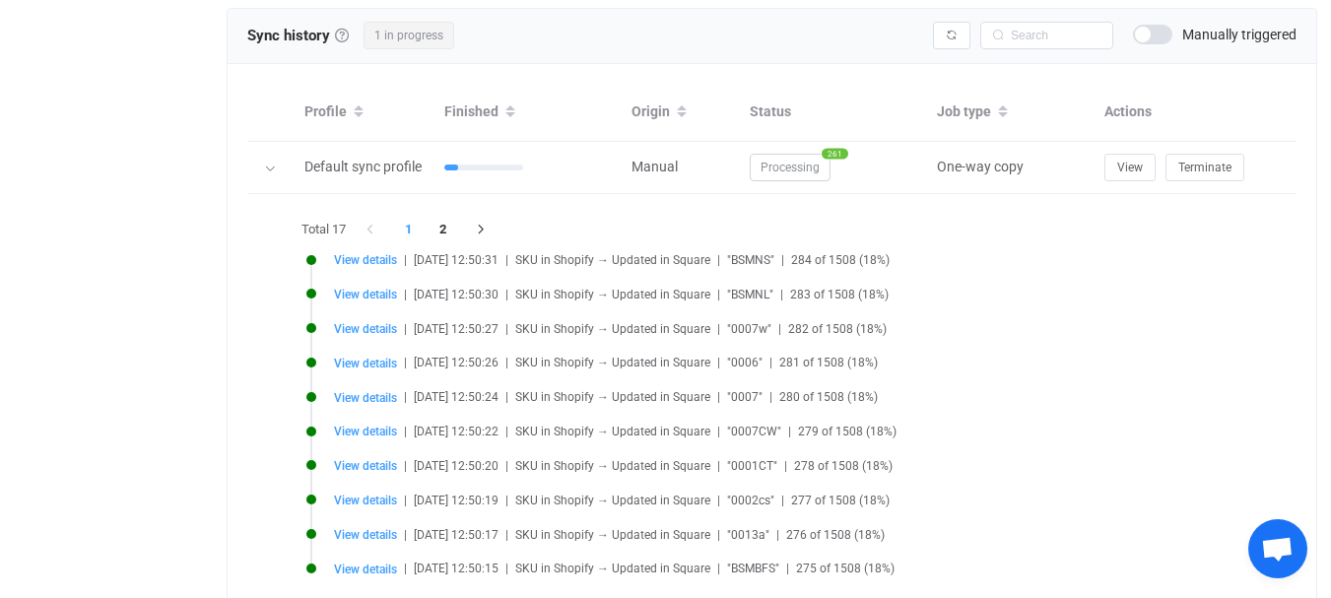
scroll to position [596, 0]
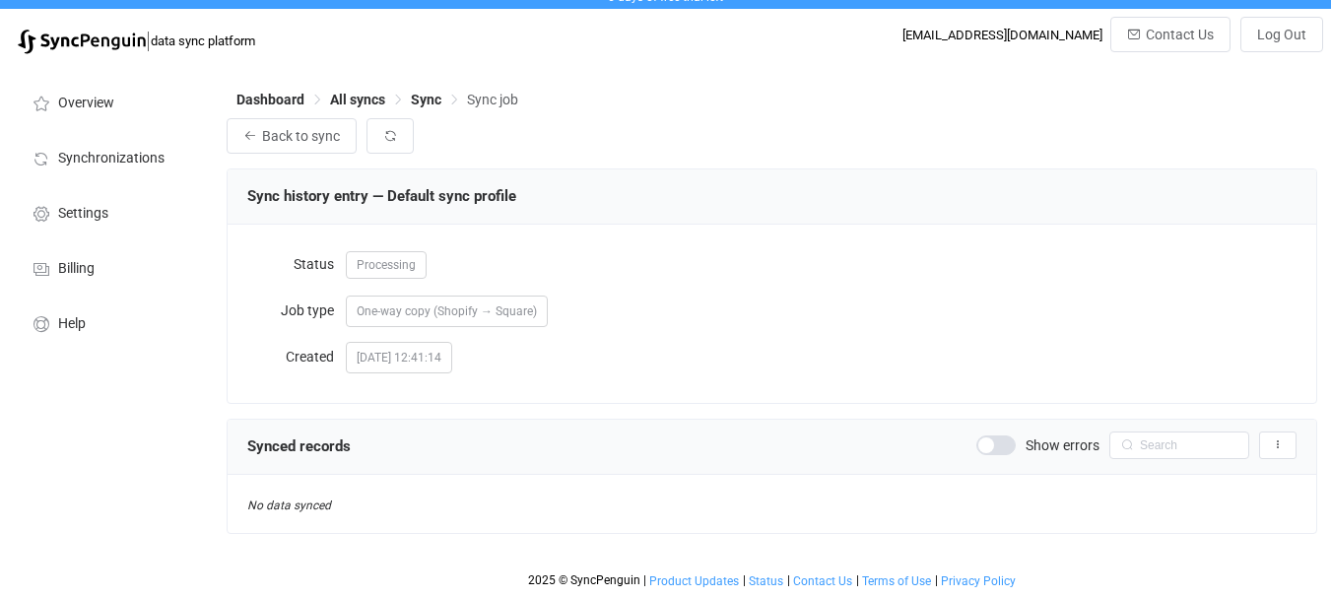
scroll to position [17, 0]
click at [997, 449] on span at bounding box center [995, 445] width 39 height 20
click at [1006, 437] on span at bounding box center [995, 445] width 39 height 20
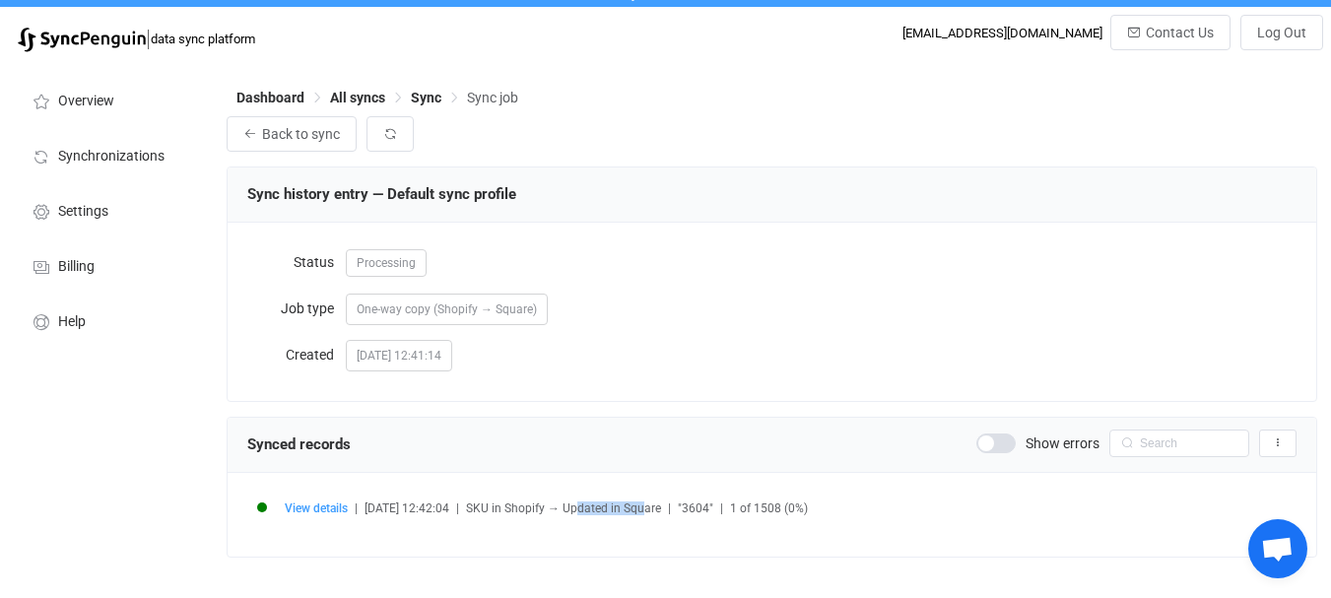
drag, startPoint x: 597, startPoint y: 511, endPoint x: 702, endPoint y: 511, distance: 105.4
click at [685, 512] on div "View details | 2025-09-25 12:42:04 | SKU in Shopify → Updated in Square | "3604…" at bounding box center [791, 507] width 1012 height 15
click at [723, 506] on span "|" at bounding box center [721, 508] width 3 height 14
drag, startPoint x: 804, startPoint y: 508, endPoint x: 827, endPoint y: 507, distance: 22.7
click at [808, 507] on span "1 of 1508 (0%)" at bounding box center [769, 508] width 78 height 14
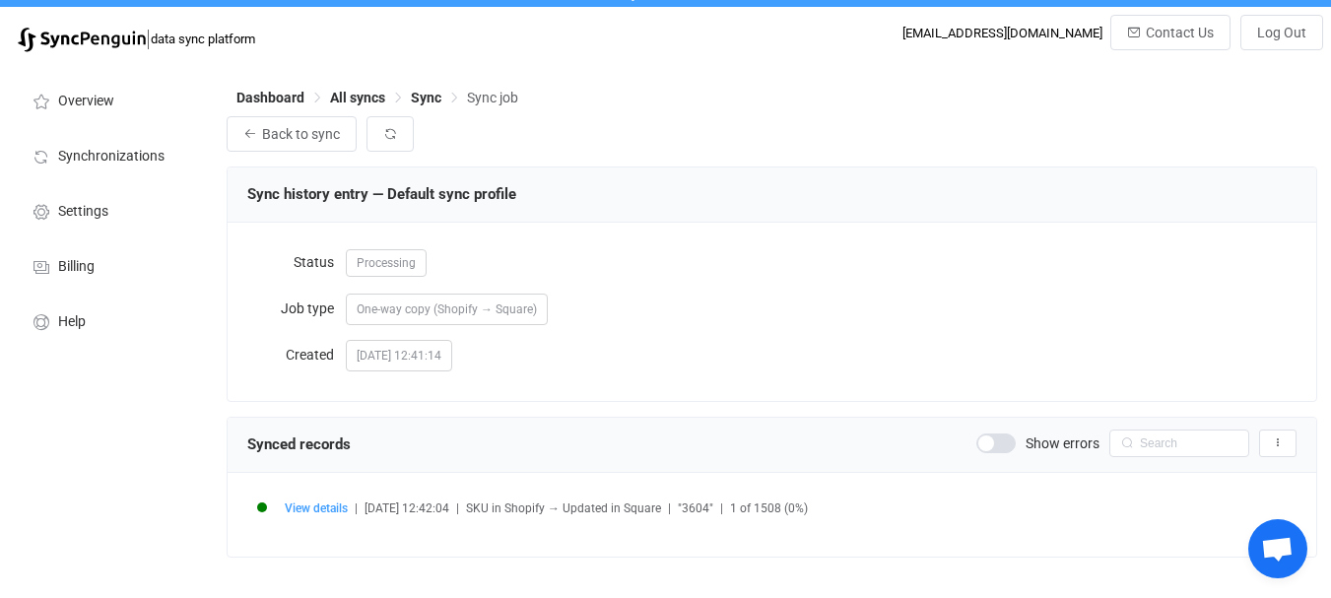
click at [830, 507] on div "View details | 2025-09-25 12:42:04 | SKU in Shopify → Updated in Square | "3604…" at bounding box center [791, 507] width 1012 height 15
drag, startPoint x: 810, startPoint y: 506, endPoint x: 773, endPoint y: 508, distance: 36.5
click at [776, 507] on div "View details | 2025-09-25 12:42:04 | SKU in Shopify → Updated in Square | "3604…" at bounding box center [791, 507] width 1012 height 15
click at [760, 508] on span "1 of 1508 (0%)" at bounding box center [769, 508] width 78 height 14
click at [986, 436] on span at bounding box center [995, 443] width 39 height 20
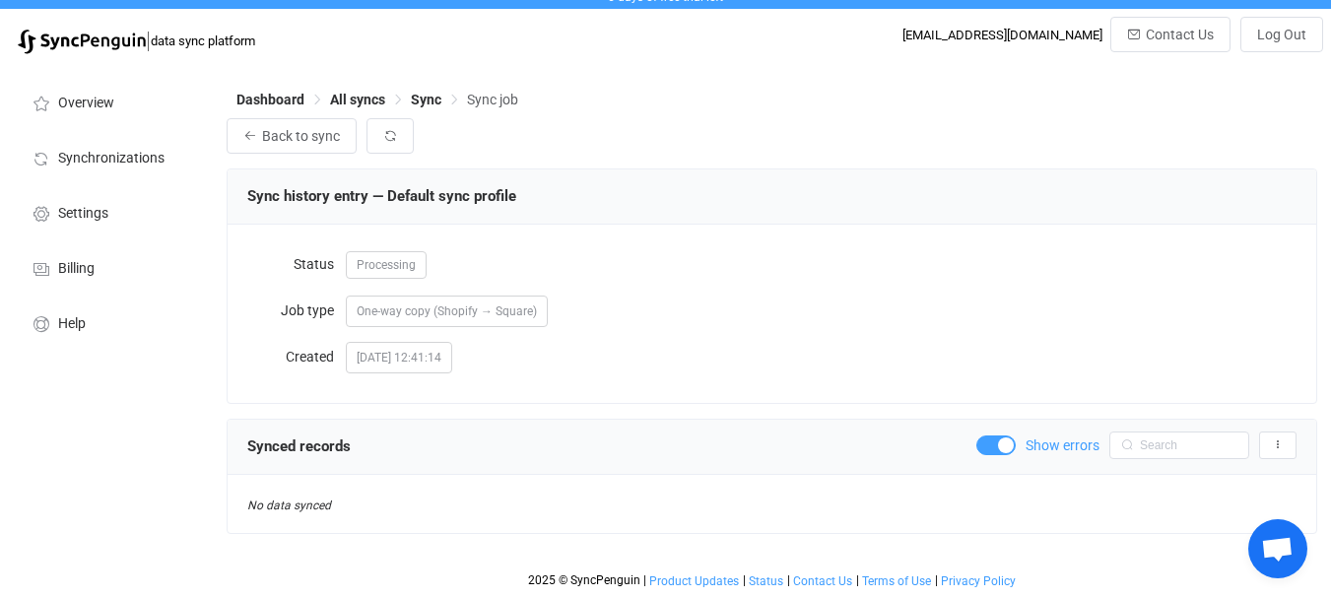
click at [1001, 452] on span at bounding box center [995, 445] width 39 height 20
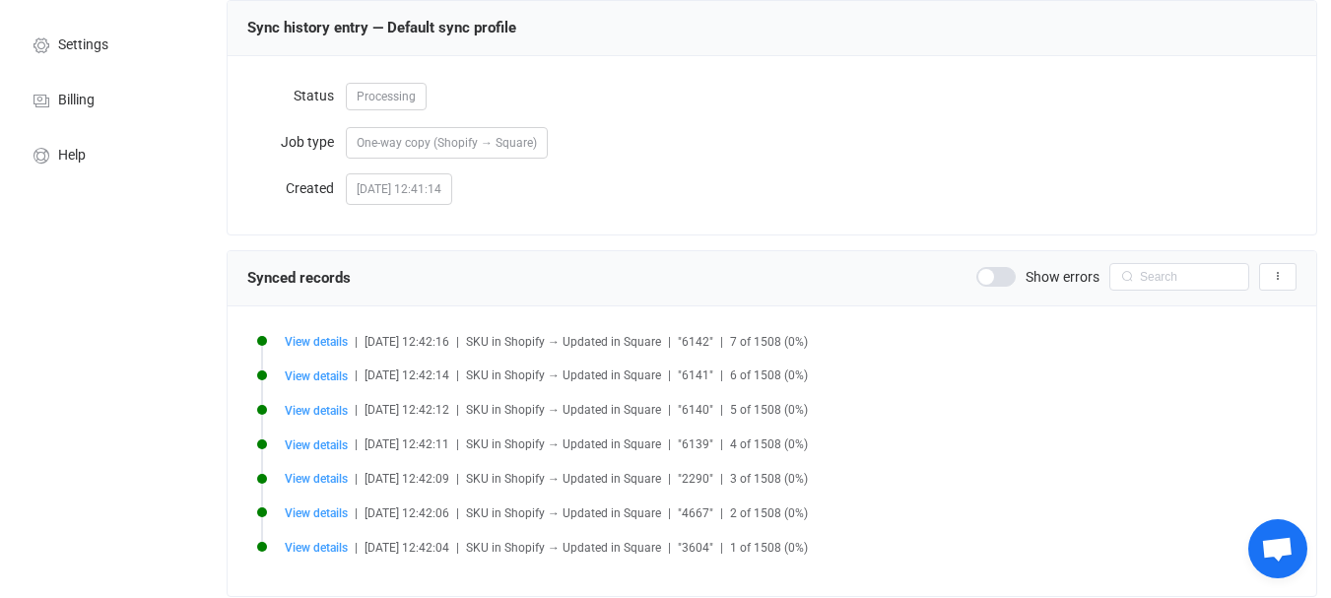
scroll to position [0, 0]
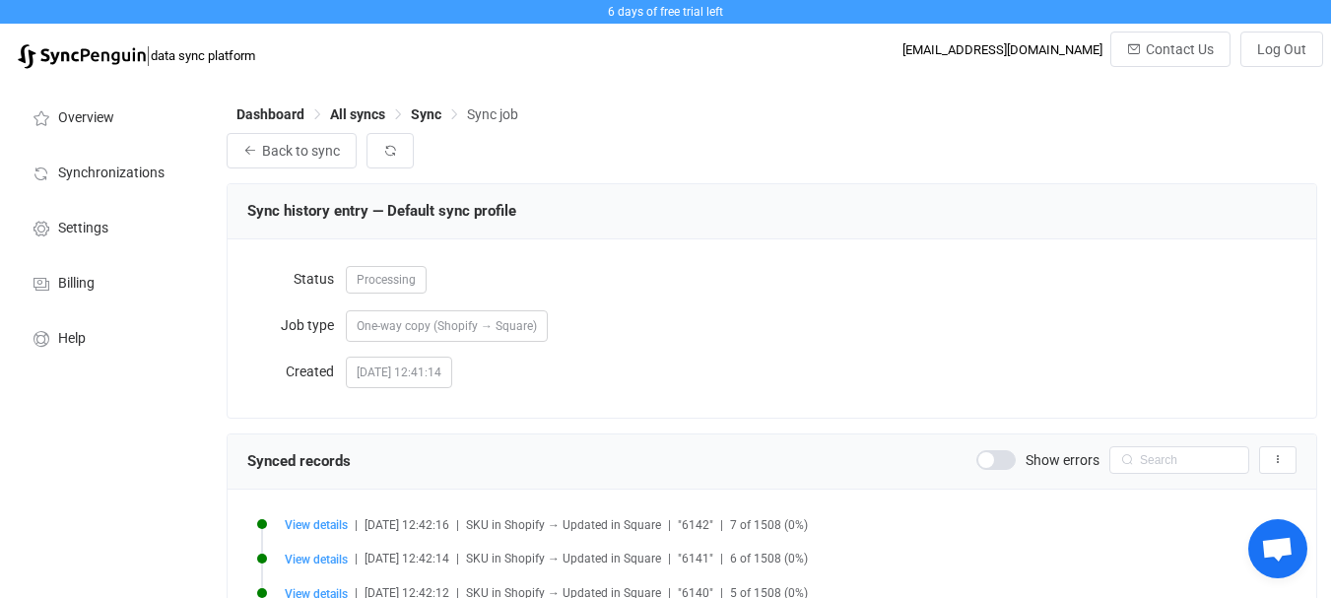
click at [378, 324] on span "One-way copy (Shopify → Square)" at bounding box center [447, 326] width 180 height 14
click at [608, 322] on div "One-way copy (Shopify → Square)" at bounding box center [821, 324] width 951 height 39
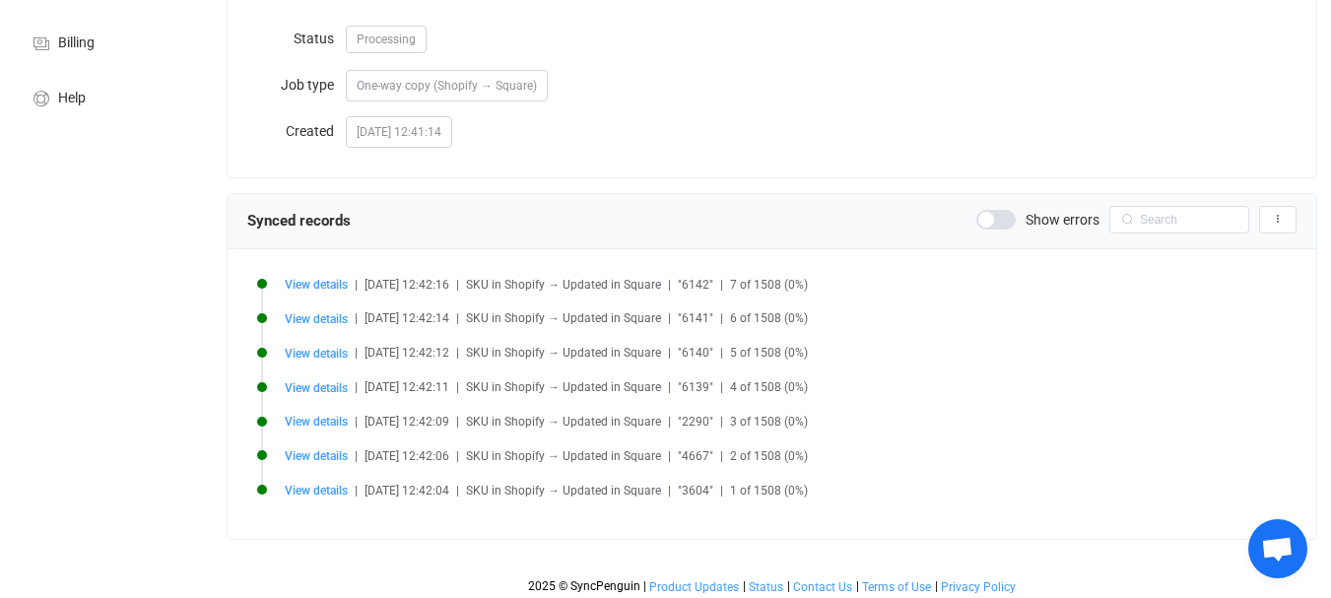
scroll to position [248, 0]
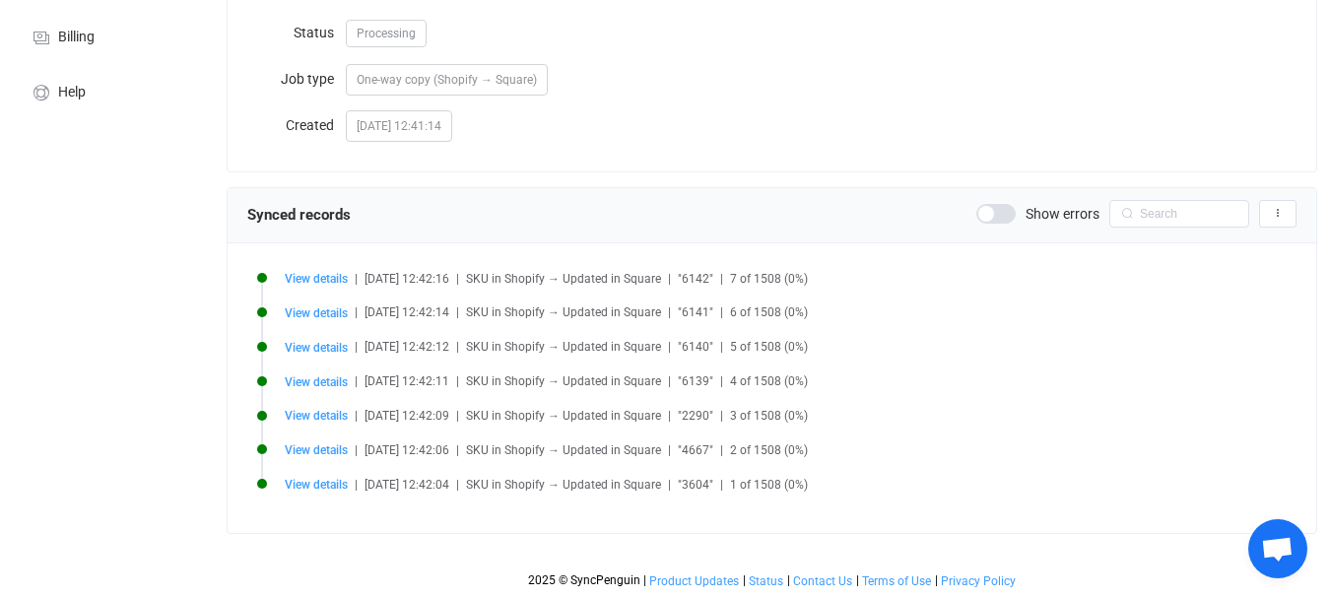
click at [980, 212] on span at bounding box center [995, 214] width 39 height 20
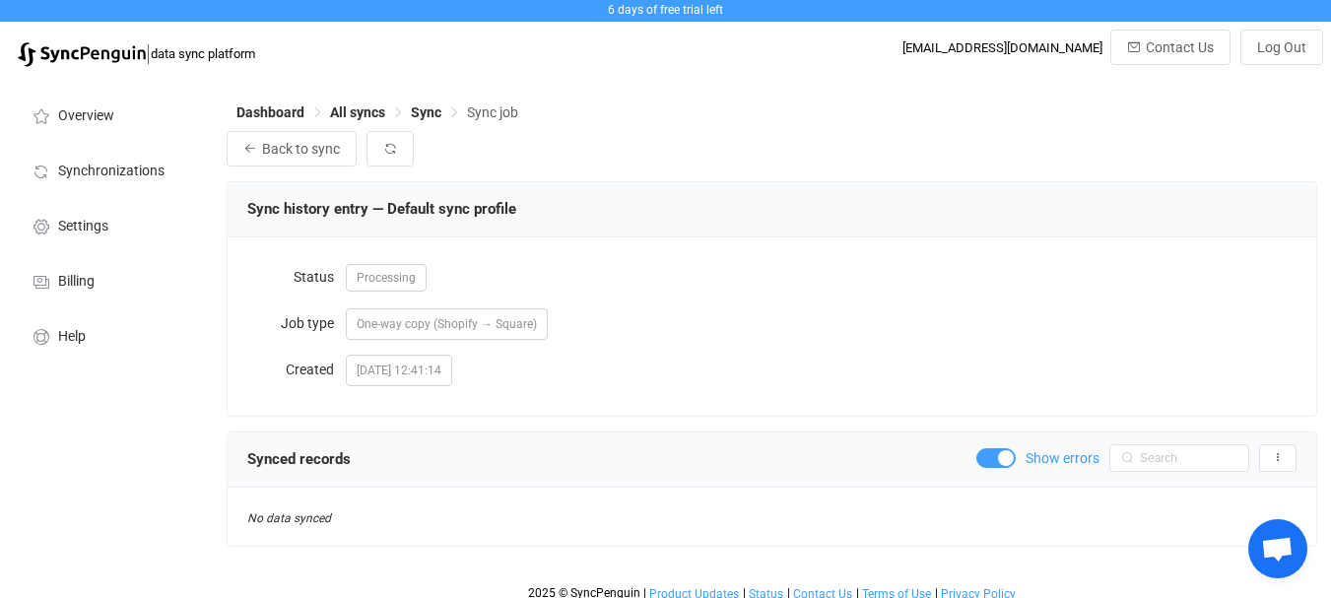
scroll to position [0, 0]
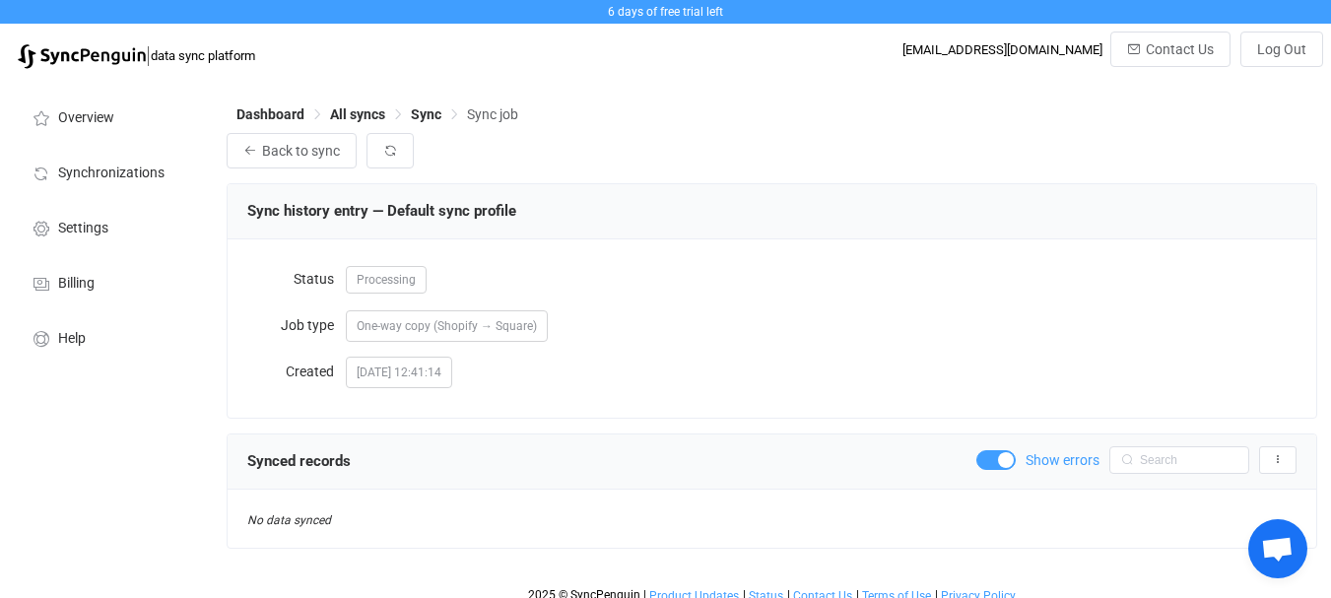
click at [1003, 460] on span at bounding box center [995, 460] width 39 height 20
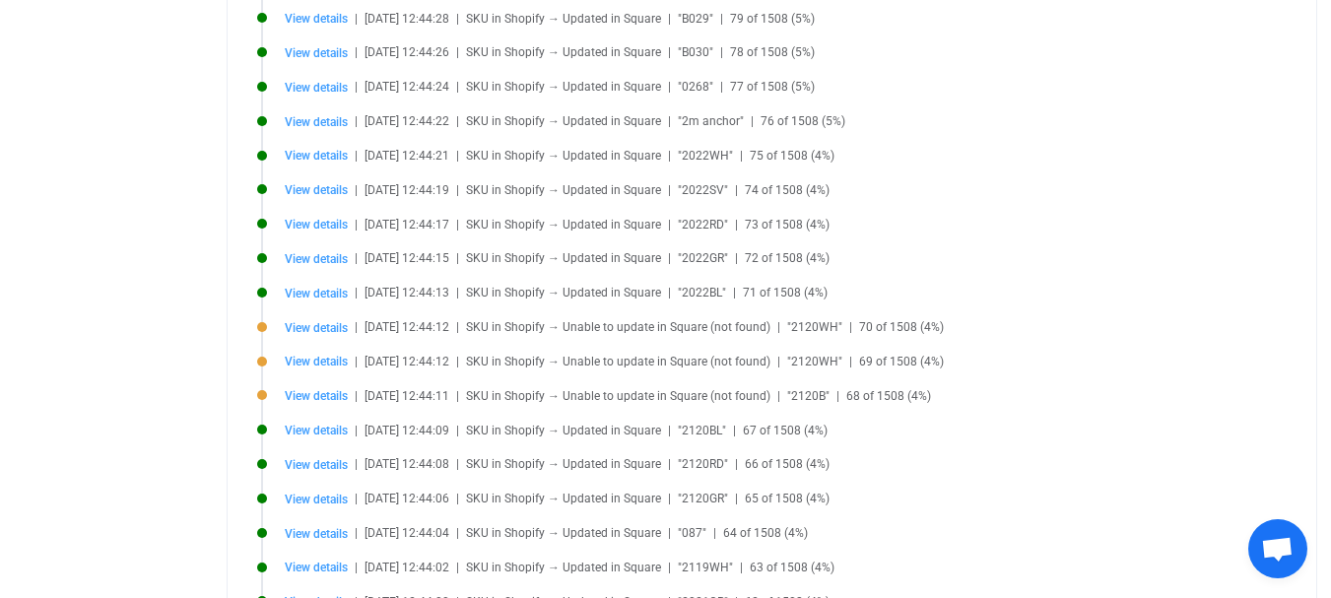
scroll to position [1361, 0]
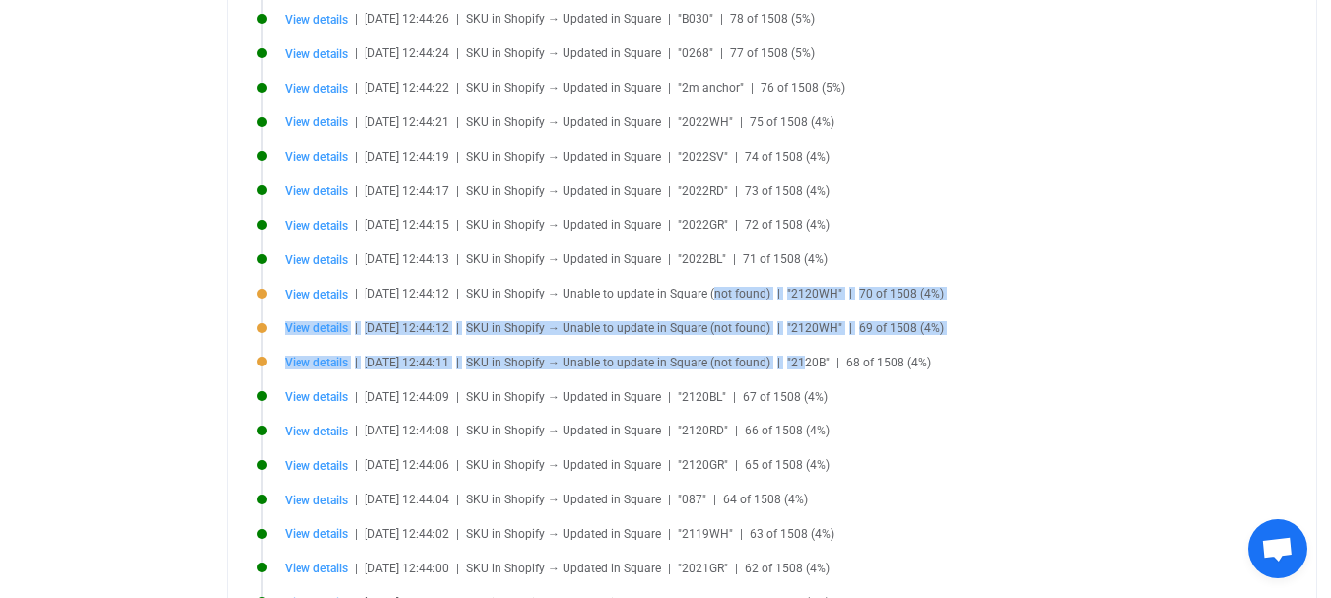
drag, startPoint x: 733, startPoint y: 290, endPoint x: 855, endPoint y: 366, distance: 144.3
click at [826, 365] on ul "View details | 2025-09-25 12:45:12 | SKU in Shopify → Updated in Square | "6258…" at bounding box center [771, 47] width 1049 height 1715
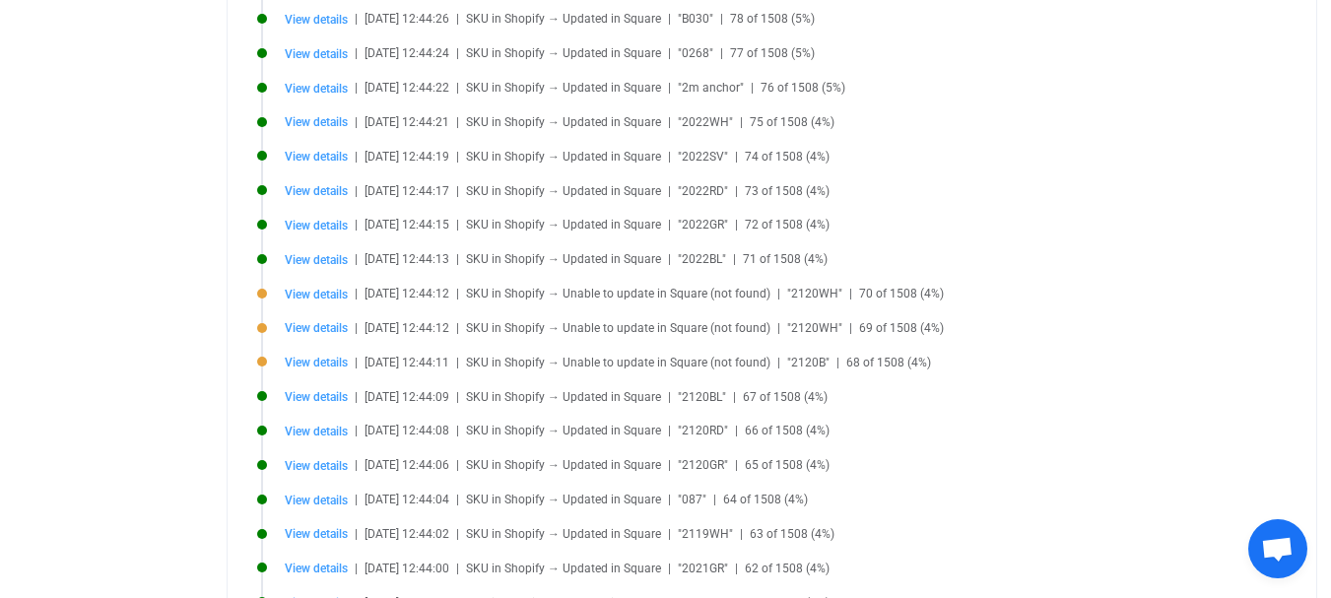
click at [868, 358] on span "68 of 1508 (4%)" at bounding box center [888, 363] width 85 height 14
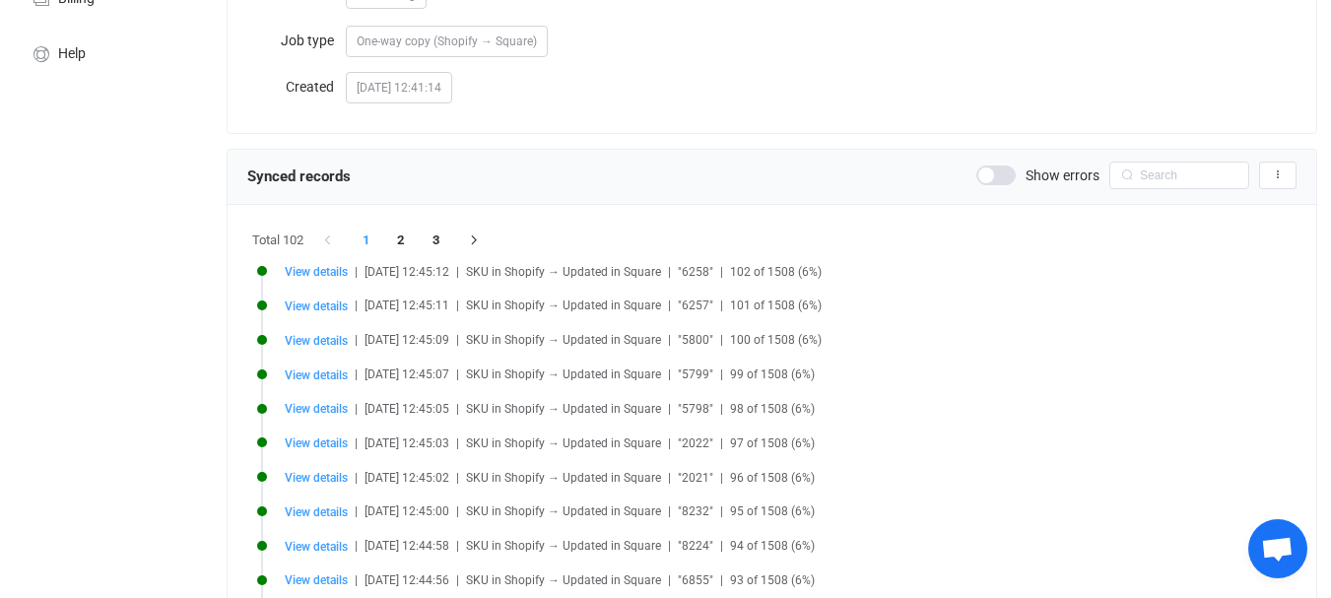
scroll to position [277, 0]
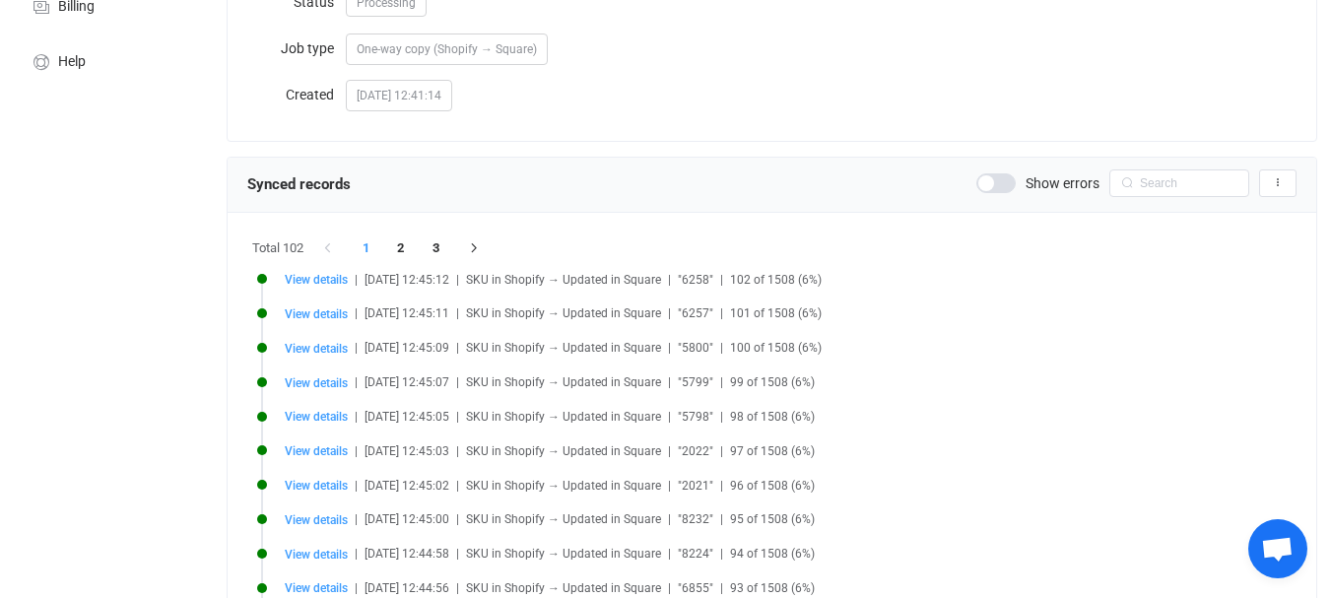
click at [1001, 174] on span at bounding box center [995, 183] width 39 height 20
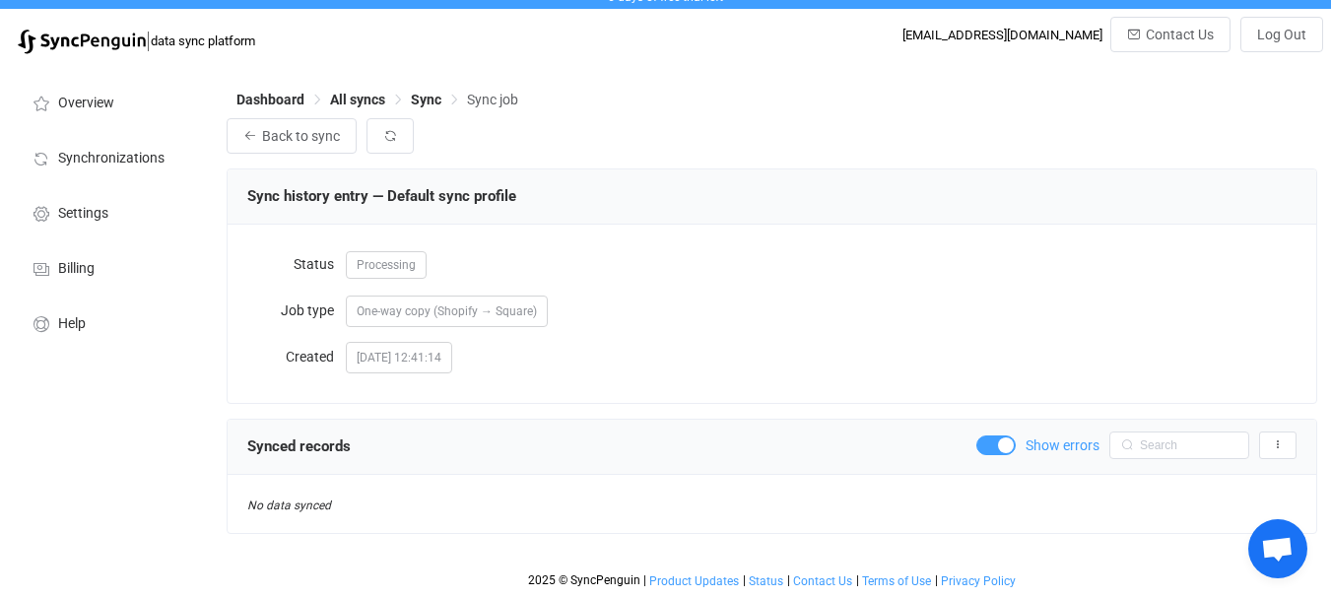
scroll to position [17, 0]
click at [993, 445] on span at bounding box center [995, 445] width 39 height 20
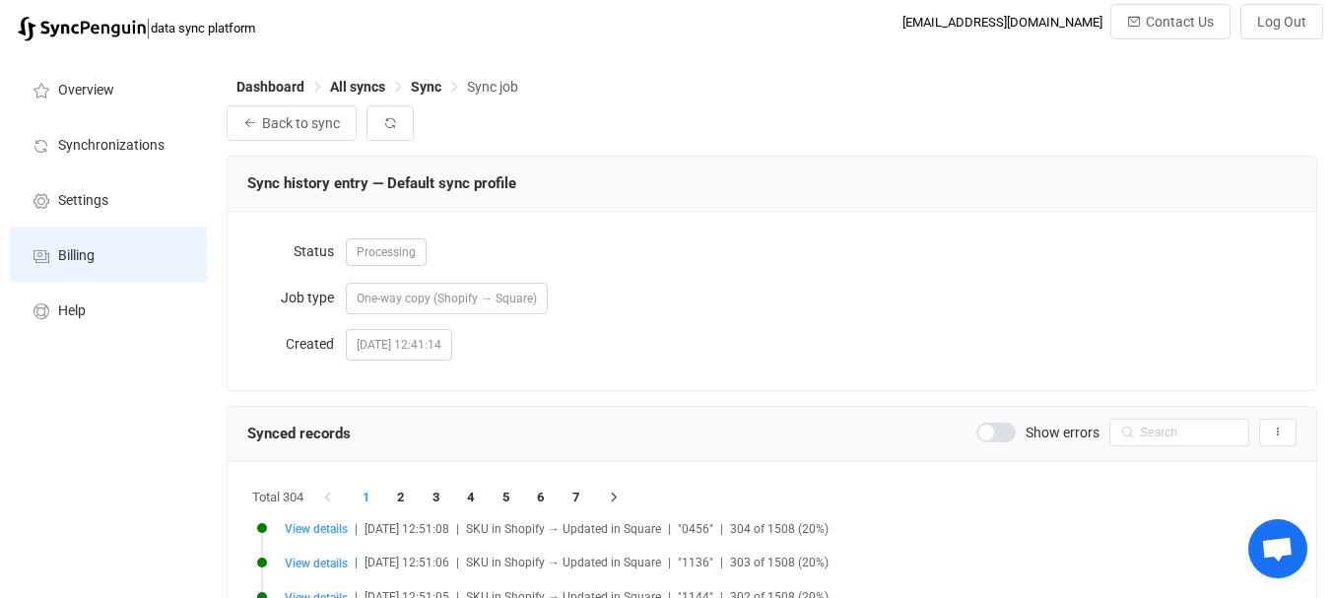
scroll to position [0, 0]
